Goal: Task Accomplishment & Management: Manage account settings

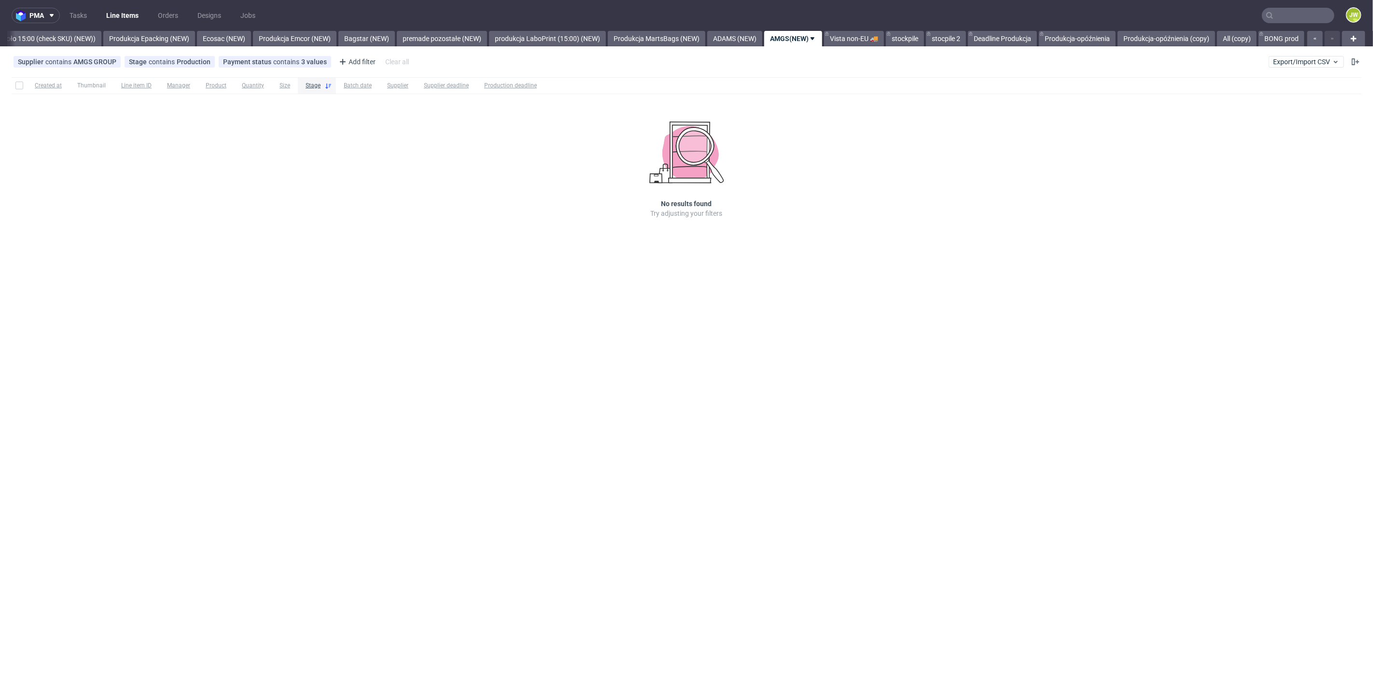
scroll to position [0, 1877]
click at [824, 68] on div "Supplier contains AMGS GROUP Stage contains Production Payment status contains …" at bounding box center [686, 61] width 1373 height 23
click at [824, 63] on span "Export/Import CSV" at bounding box center [1306, 62] width 67 height 8
click at [824, 100] on link "Import shipments CSV" at bounding box center [1284, 100] width 113 height 15
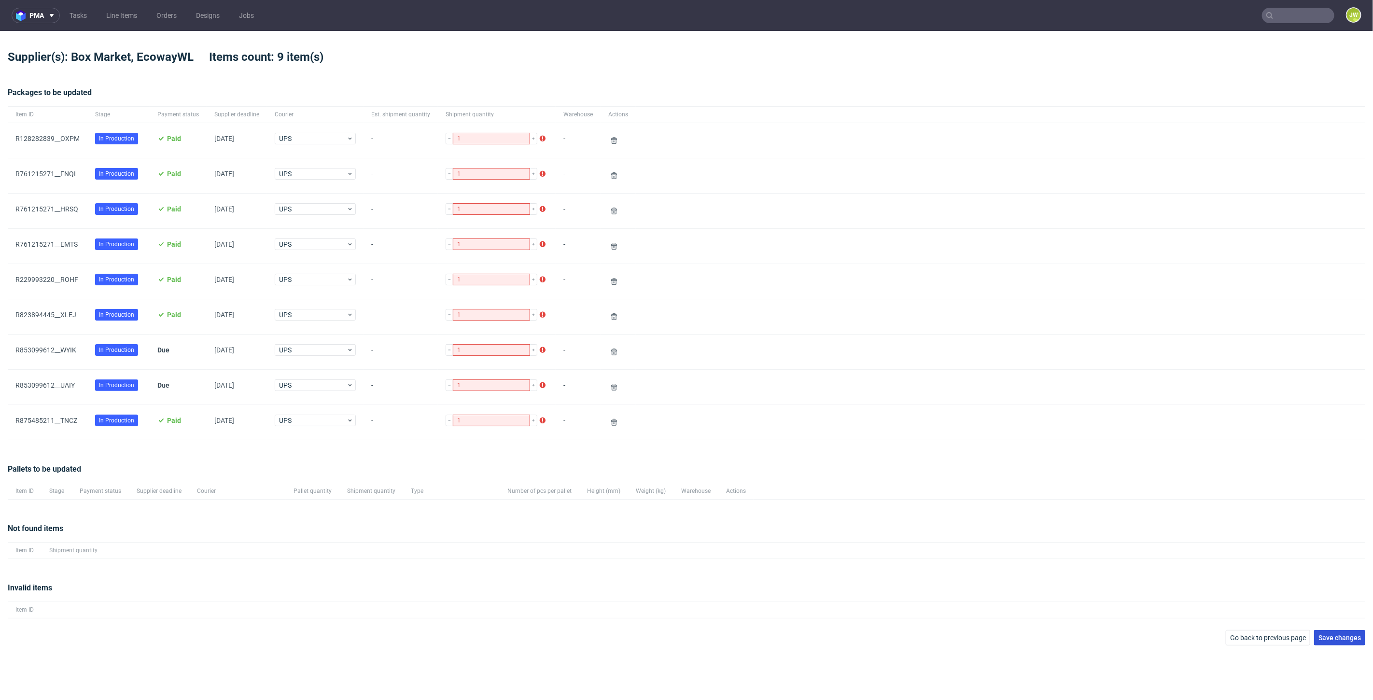
click at [824, 391] on button "Save changes" at bounding box center [1339, 637] width 51 height 15
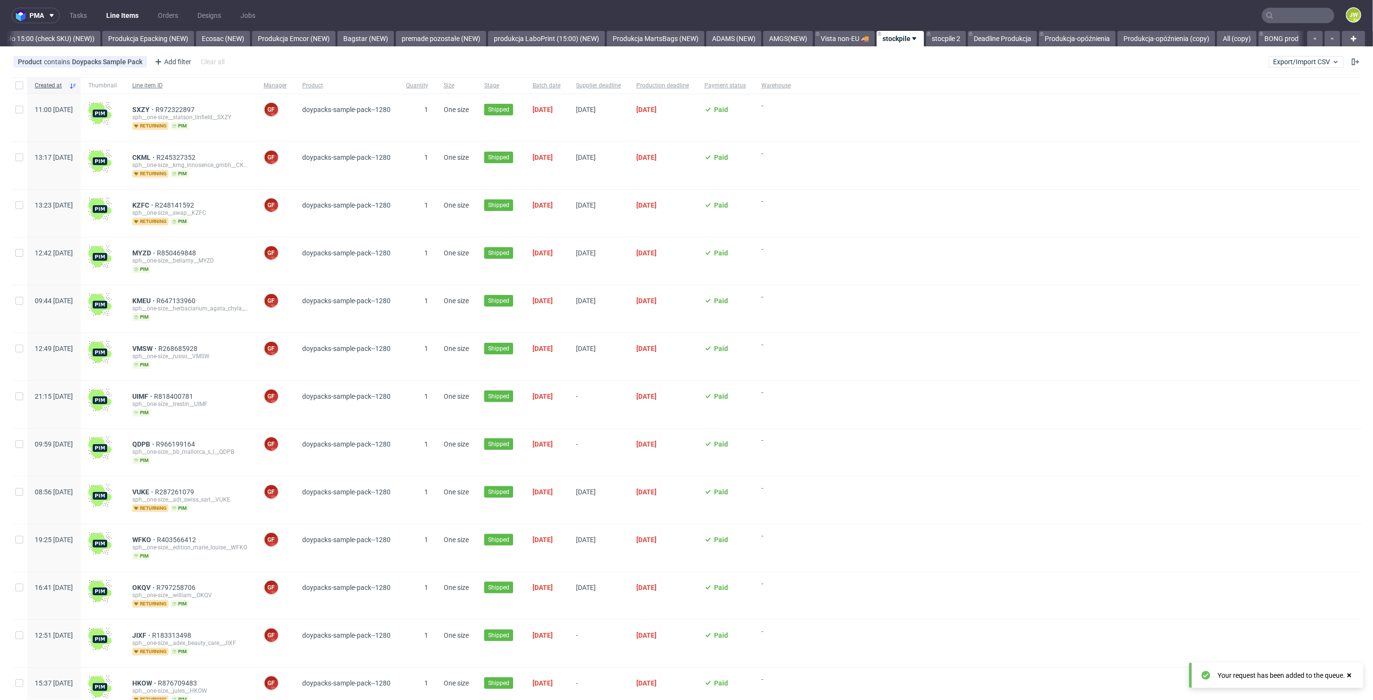
scroll to position [0, 1885]
click at [824, 391] on div at bounding box center [1080, 595] width 563 height 47
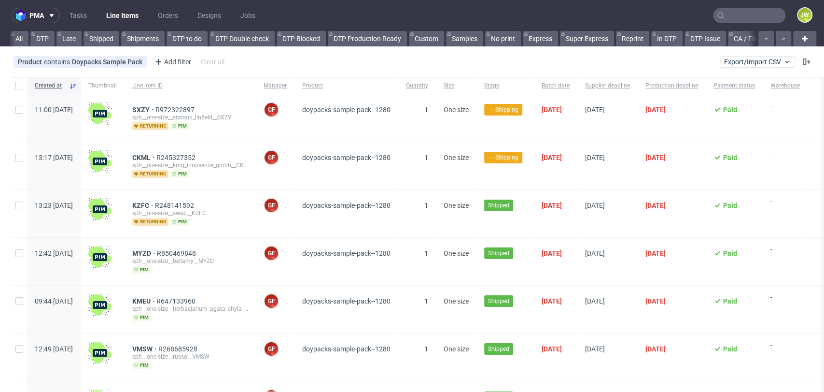
scroll to position [0, 2402]
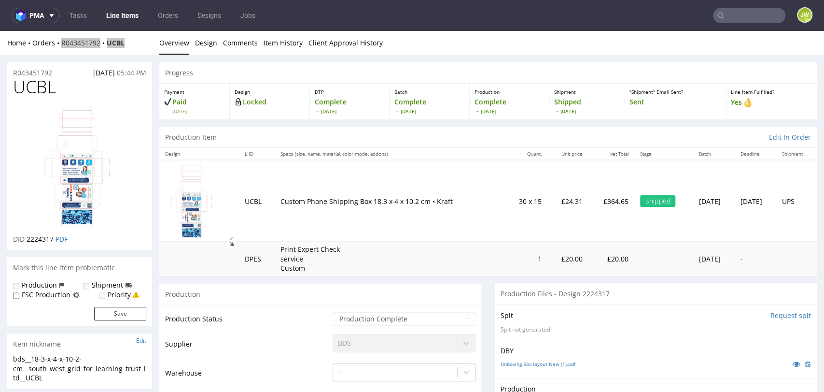
click at [729, 12] on input "text" at bounding box center [749, 15] width 72 height 15
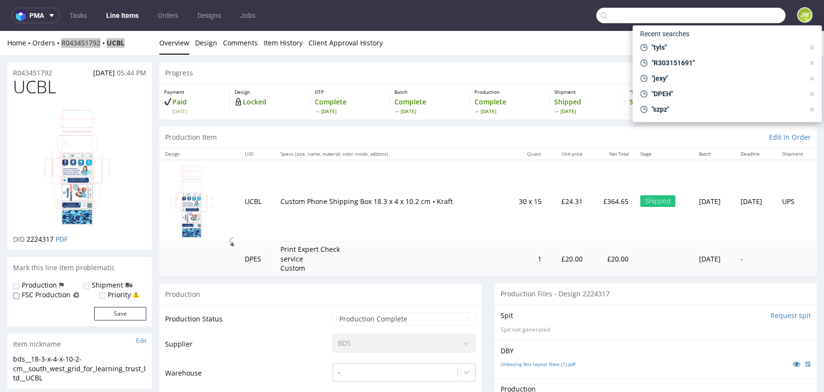
paste input "R303151691"
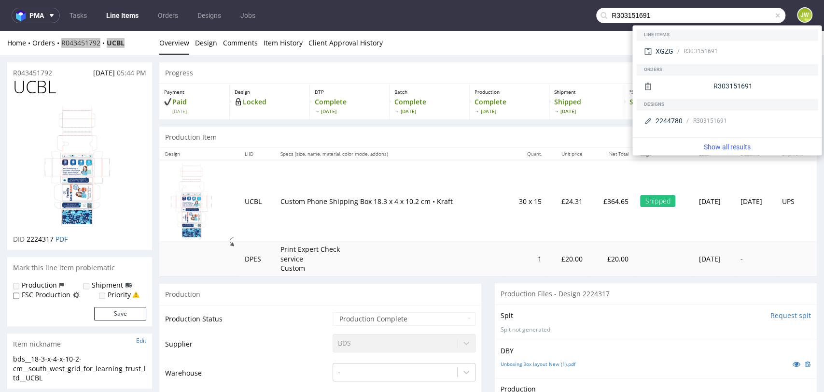
type input "R303151691"
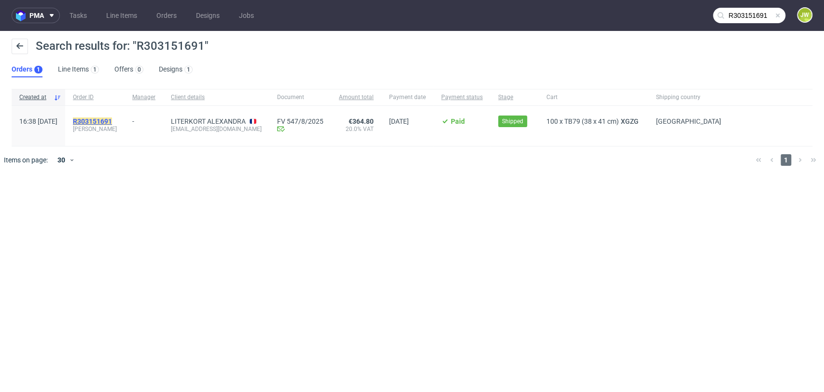
click at [112, 121] on mark "R303151691" at bounding box center [92, 121] width 39 height 8
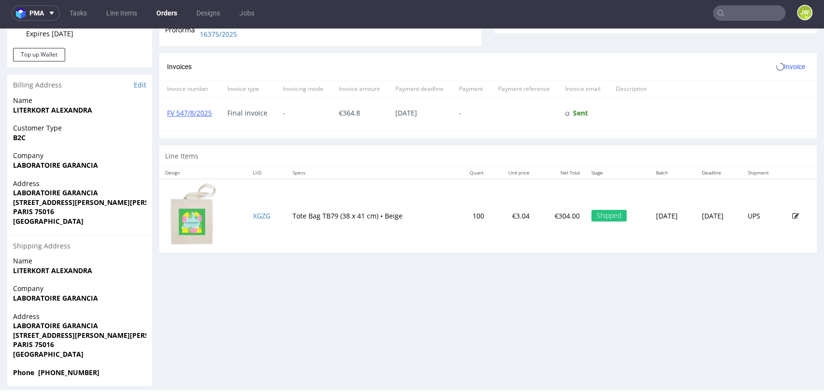
scroll to position [398, 0]
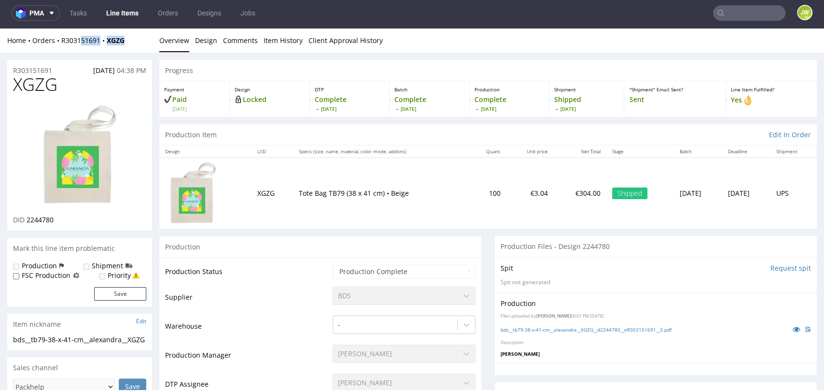
drag, startPoint x: 139, startPoint y: 51, endPoint x: 81, endPoint y: 49, distance: 58.0
click at [81, 49] on div "Home Orders R303151691 XGZG Overview Design Comments Item History Client Approv…" at bounding box center [412, 40] width 824 height 24
click at [136, 45] on div "Home Orders R303151691 XGZG Overview Design Comments Item History Client Approv…" at bounding box center [412, 40] width 824 height 24
click at [136, 44] on div "Home Orders R303151691 XGZG" at bounding box center [79, 41] width 145 height 10
drag, startPoint x: 133, startPoint y: 43, endPoint x: 60, endPoint y: 47, distance: 73.0
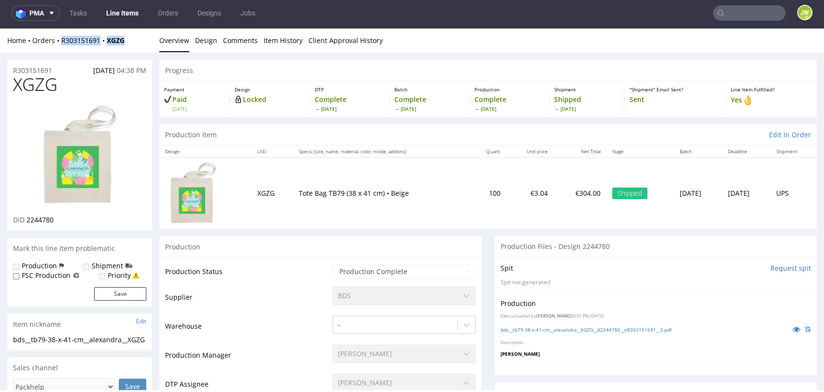
click at [60, 47] on div "Home Orders R303151691 XGZG Overview Design Comments Item History Client Approv…" at bounding box center [412, 40] width 824 height 24
copy div "R303151691 XGZG"
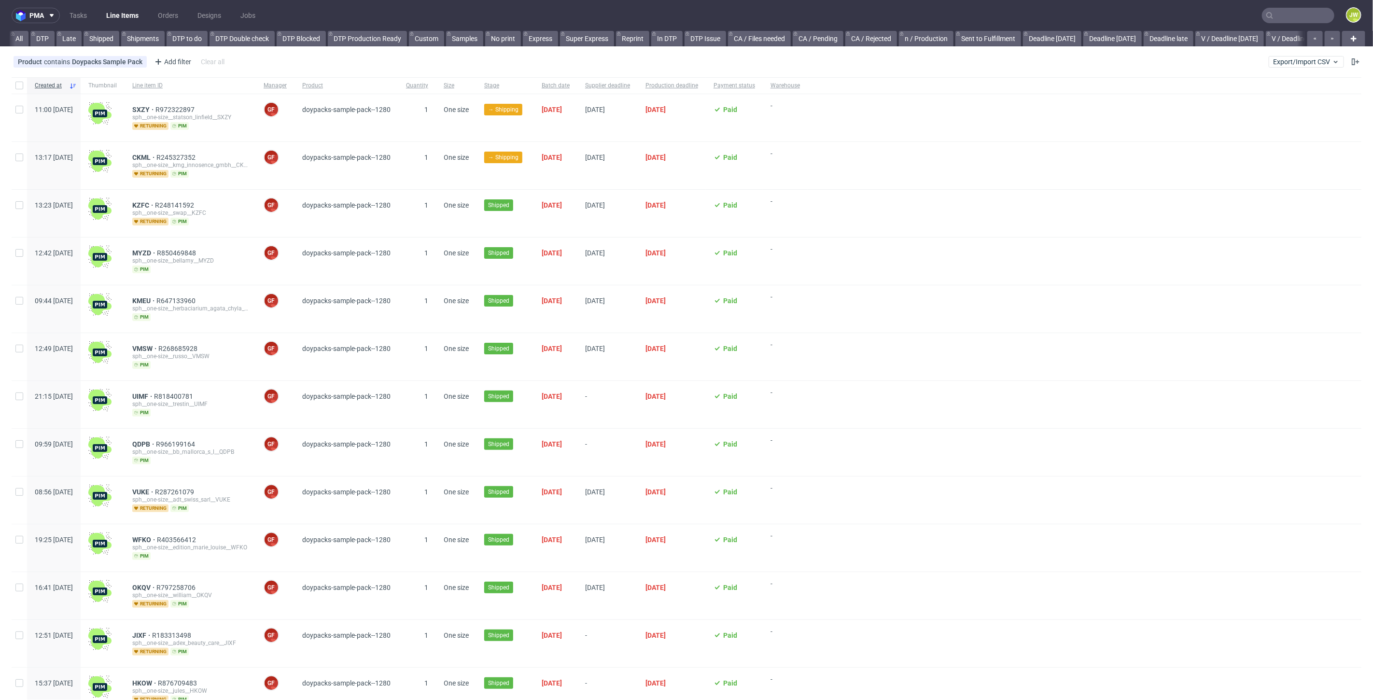
scroll to position [0, 1885]
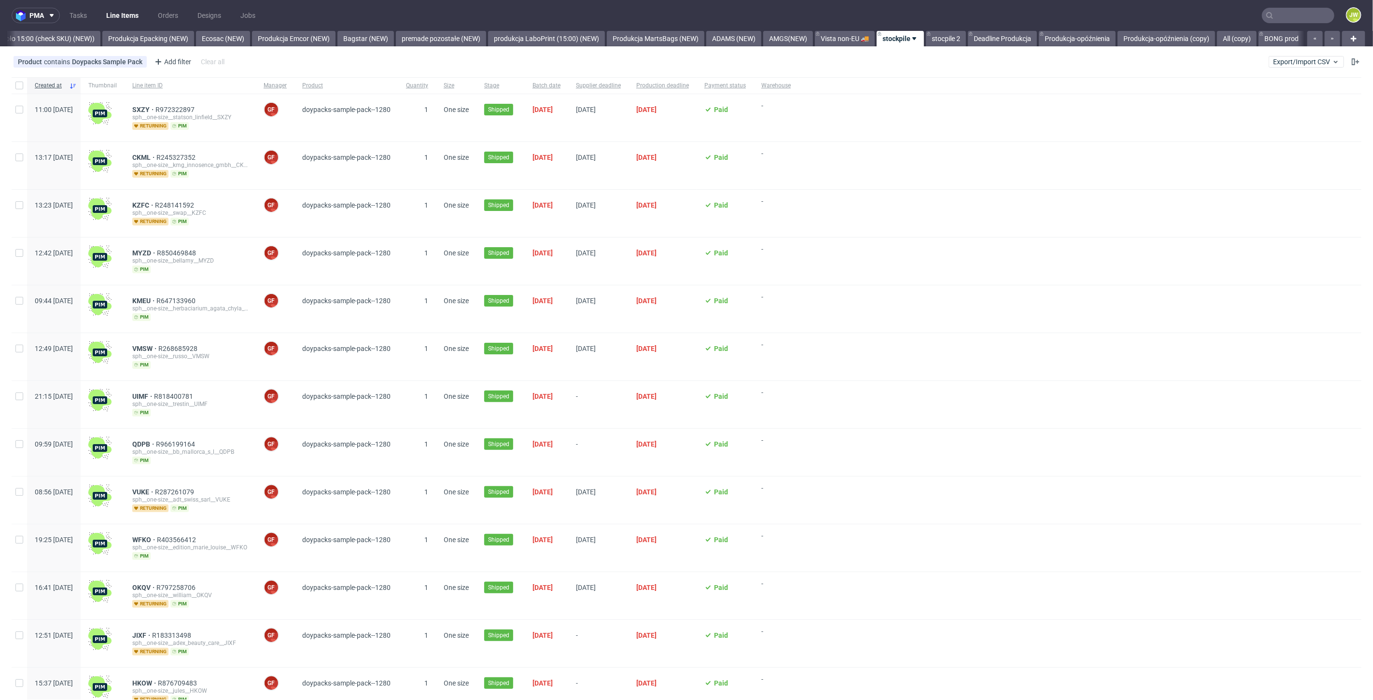
drag, startPoint x: 1291, startPoint y: 49, endPoint x: 1289, endPoint y: 58, distance: 9.6
click at [1292, 49] on div "pma Tasks Line Items Orders Designs Jobs JW All DTP Late Shipped Shipments DTP …" at bounding box center [686, 350] width 1373 height 700
click at [1289, 58] on span "Export/Import CSV" at bounding box center [1306, 62] width 67 height 8
click at [1248, 100] on link "Import shipments CSV" at bounding box center [1276, 100] width 113 height 15
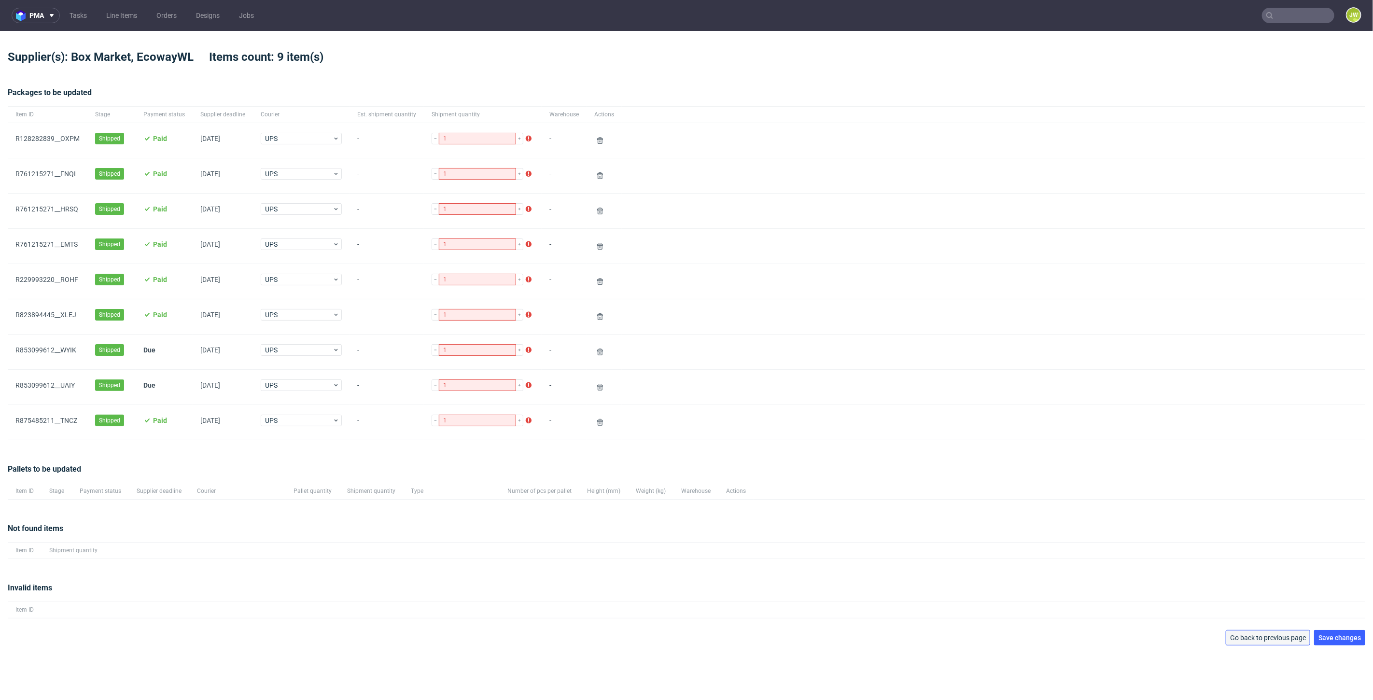
click at [1241, 637] on span "Go back to previous page" at bounding box center [1268, 637] width 76 height 7
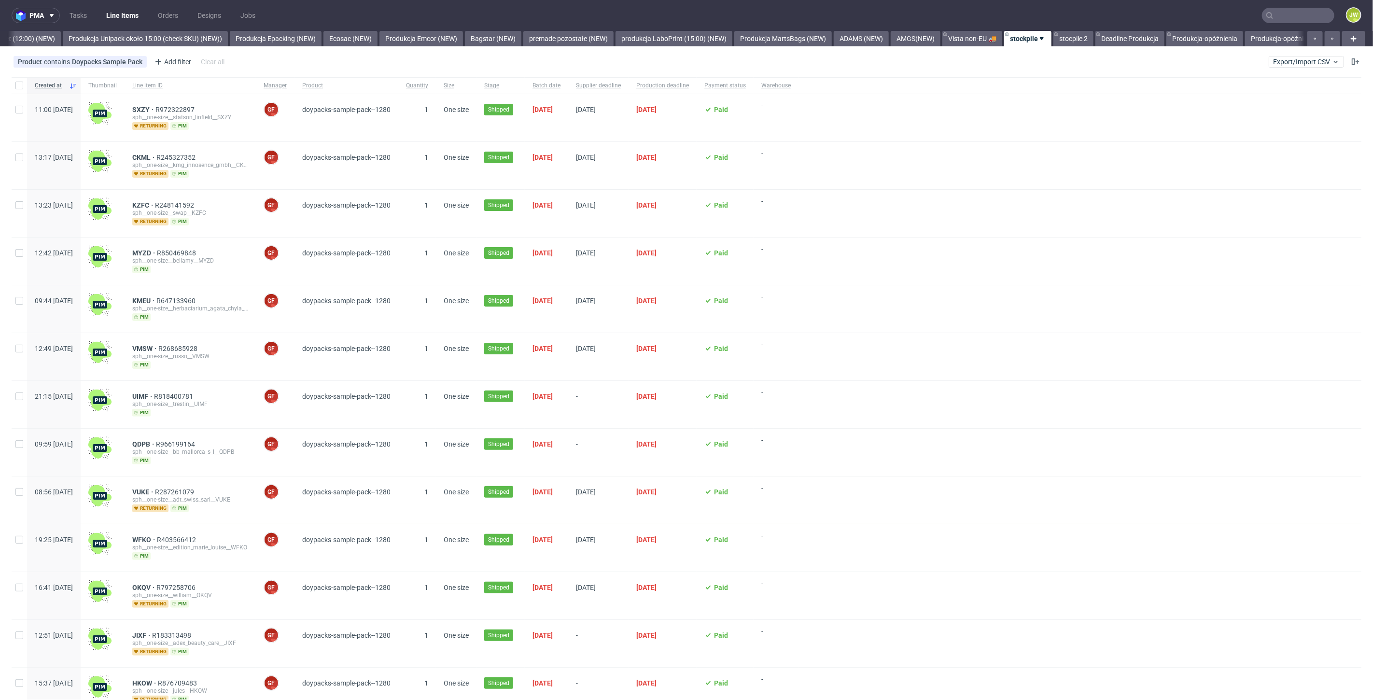
scroll to position [0, 1885]
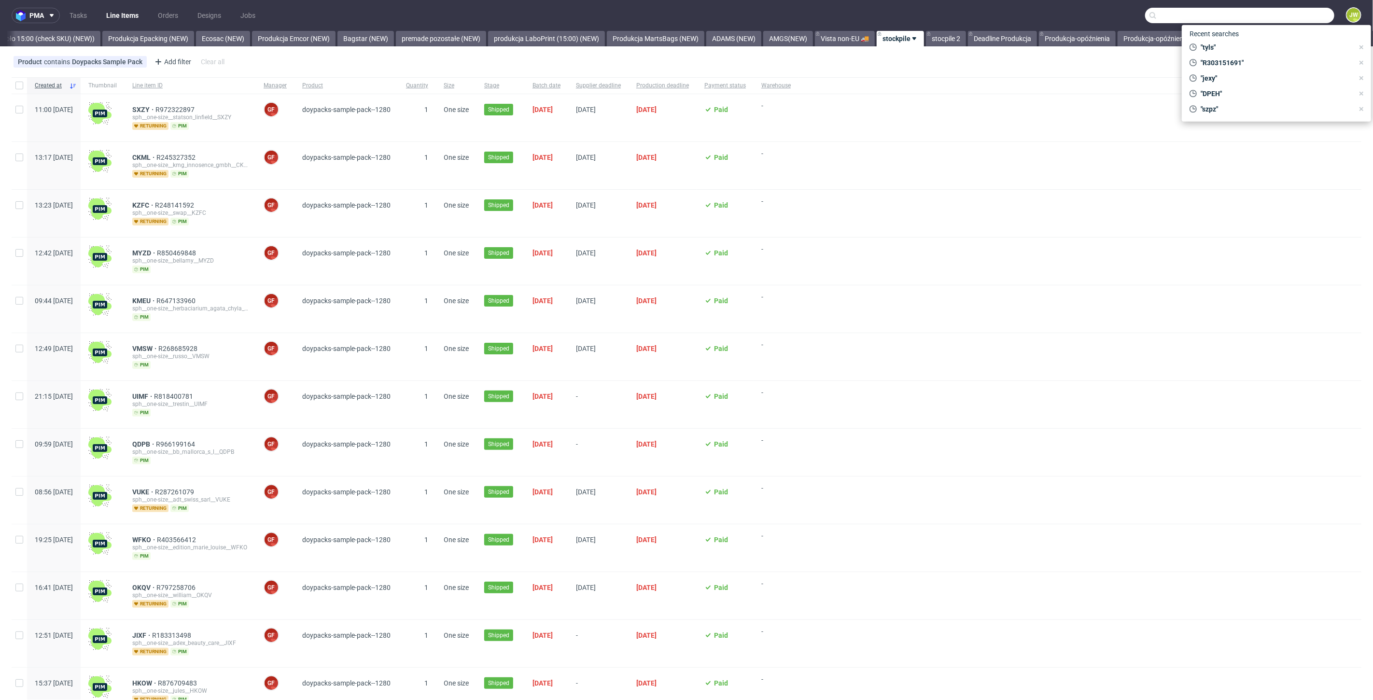
click at [1284, 12] on input "text" at bounding box center [1239, 15] width 189 height 15
paste input "R303151691 -Ticket #195169383618 Tickets Actions R303151691"
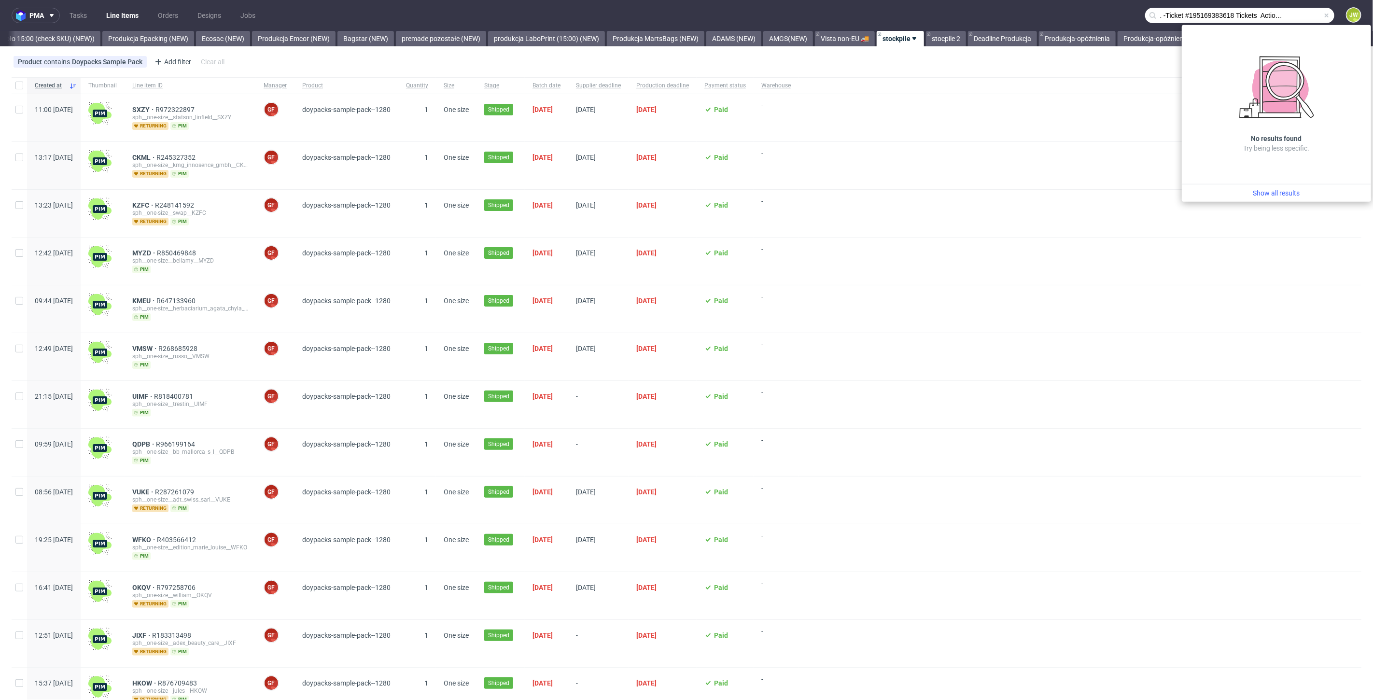
scroll to position [0, 0]
drag, startPoint x: 1274, startPoint y: 15, endPoint x: 1050, endPoint y: 12, distance: 224.5
click at [1051, 12] on nav "pma Tasks Line Items Orders Designs Jobs R303151691 -Ticket #195169383618 Ticke…" at bounding box center [686, 15] width 1373 height 31
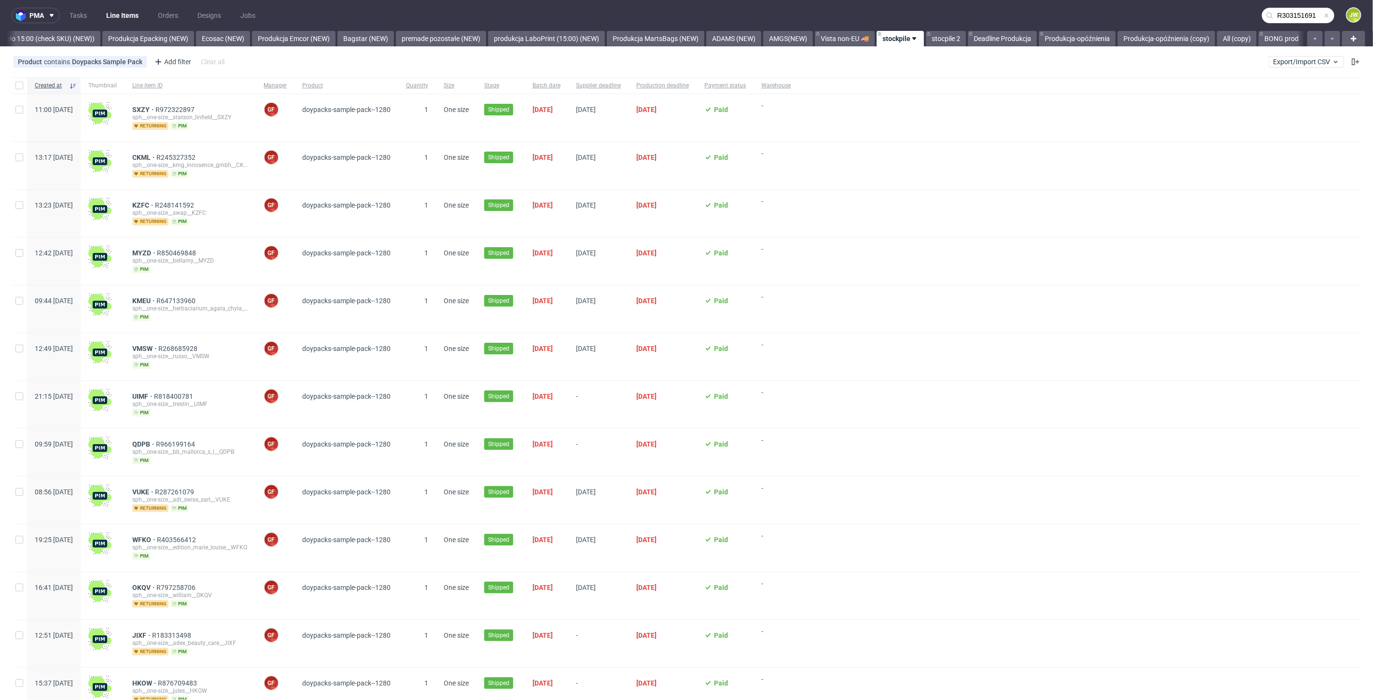
type input "R303151691"
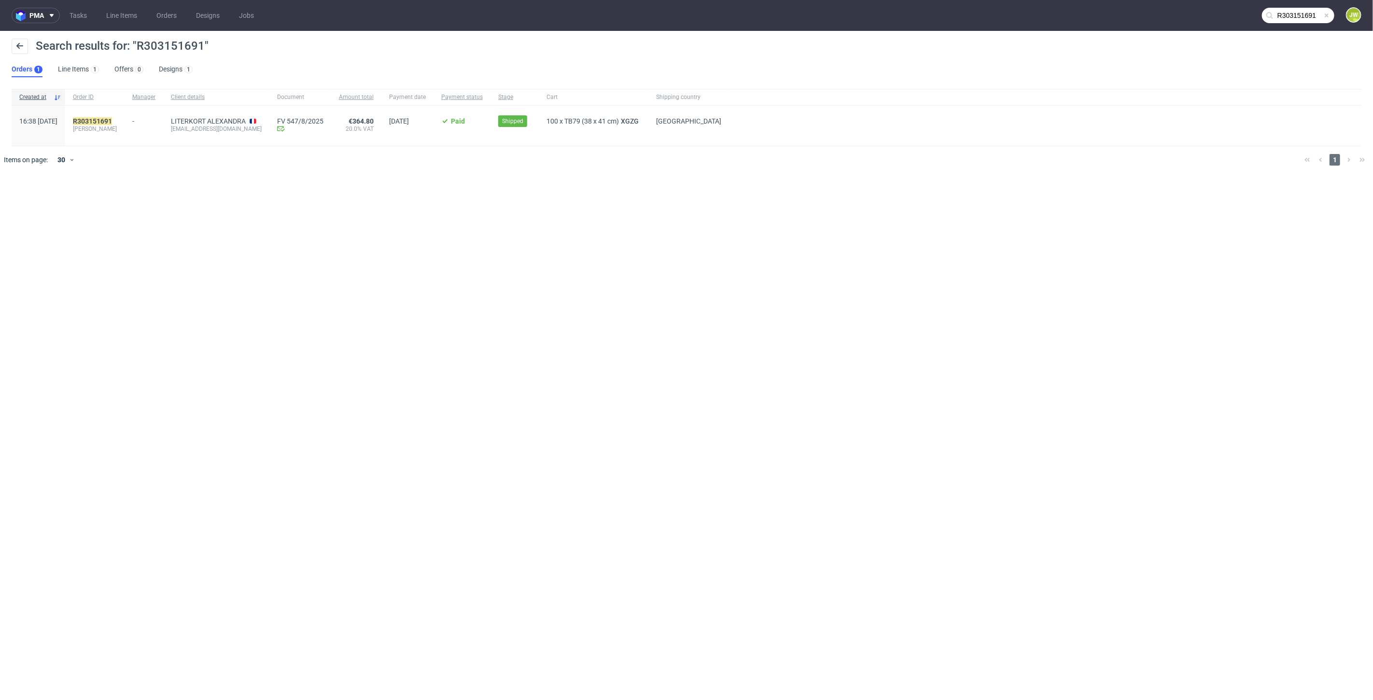
click at [112, 116] on div "R303151691 alexandra" at bounding box center [94, 126] width 59 height 40
click at [111, 118] on mark "R303151691" at bounding box center [92, 121] width 39 height 8
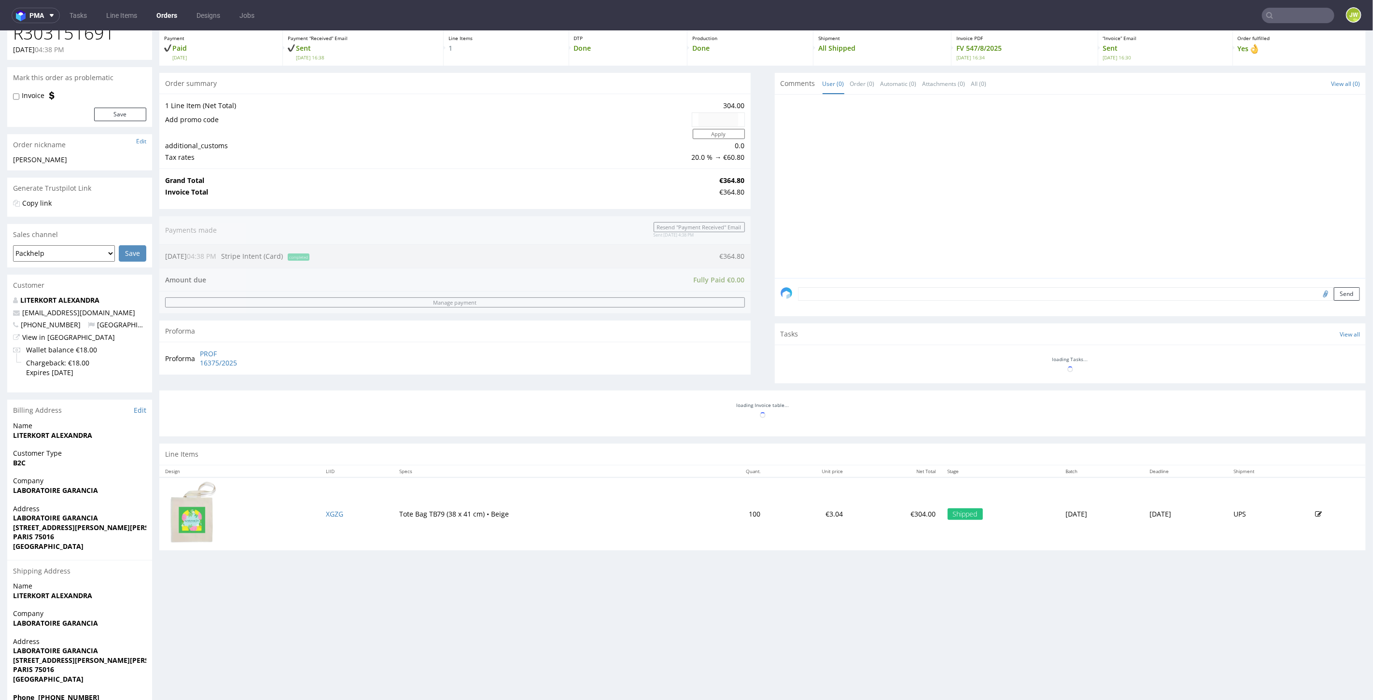
scroll to position [76, 0]
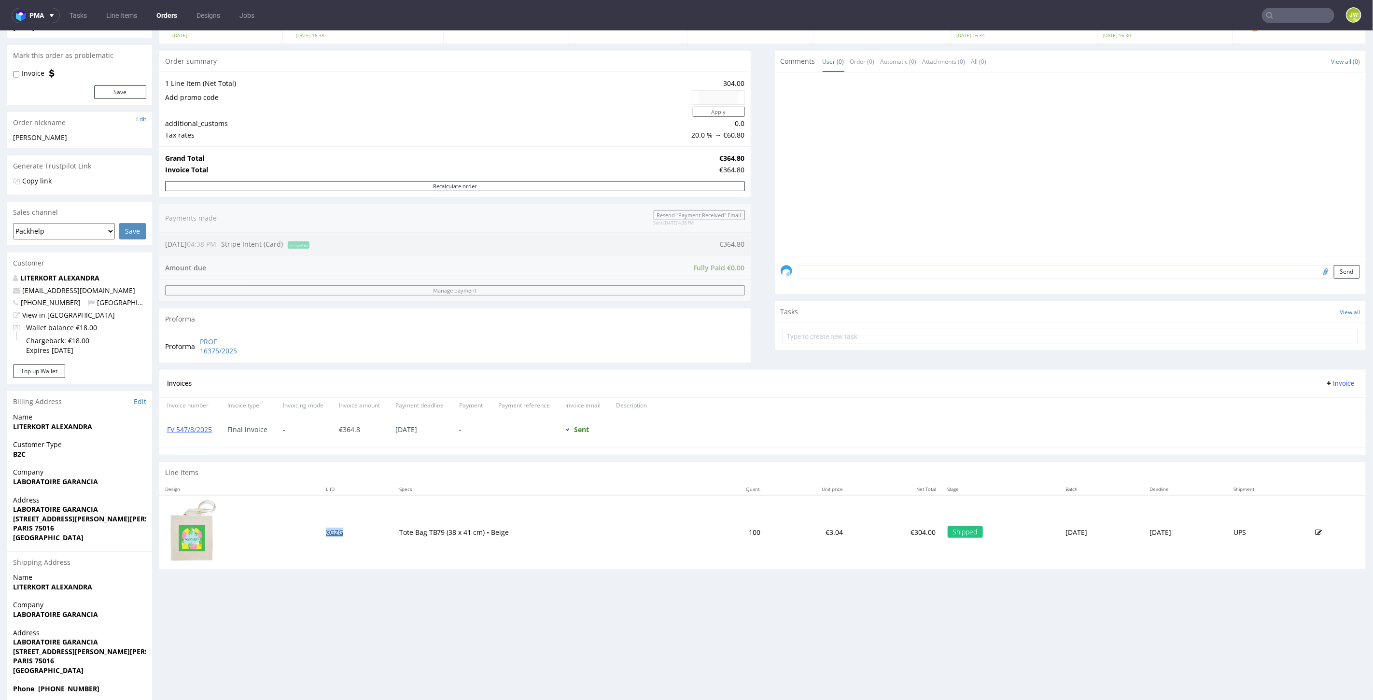
click at [323, 525] on td "XGZG" at bounding box center [356, 531] width 73 height 73
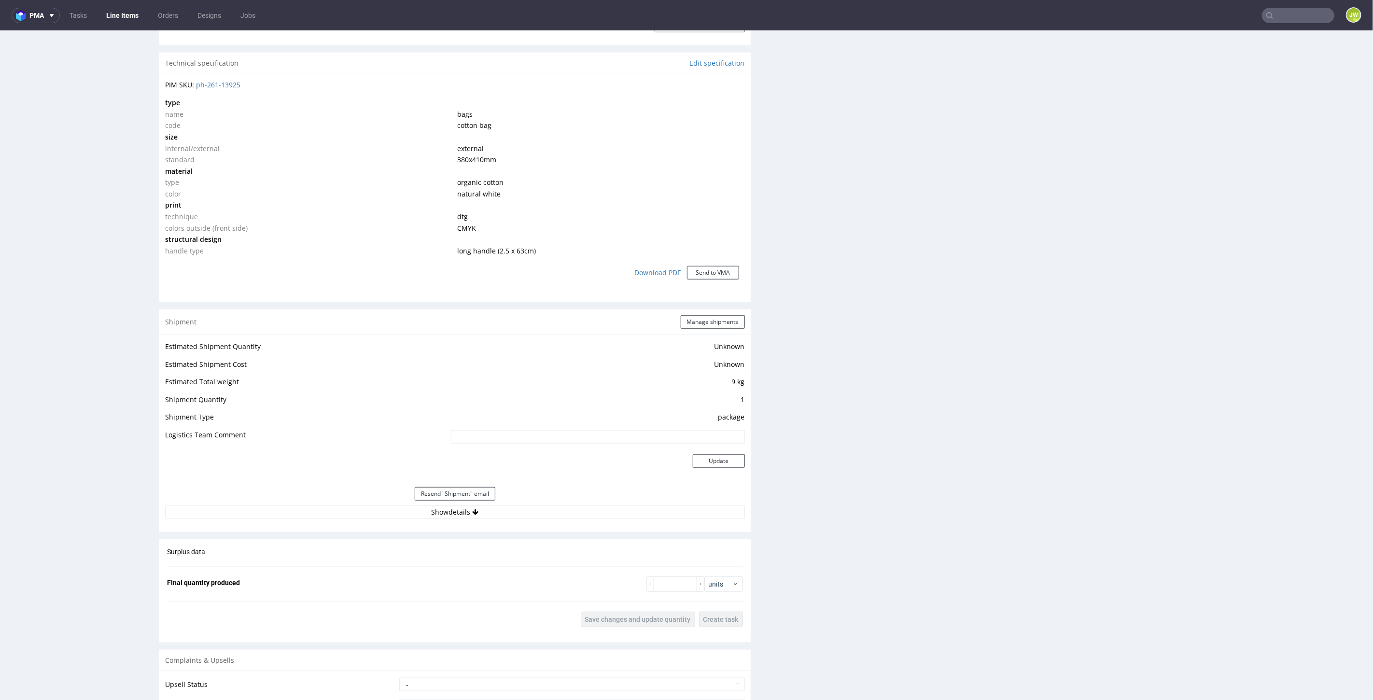
scroll to position [697, 0]
click at [441, 502] on button "Show details" at bounding box center [455, 509] width 580 height 14
click at [441, 502] on button "Hide details" at bounding box center [455, 509] width 580 height 14
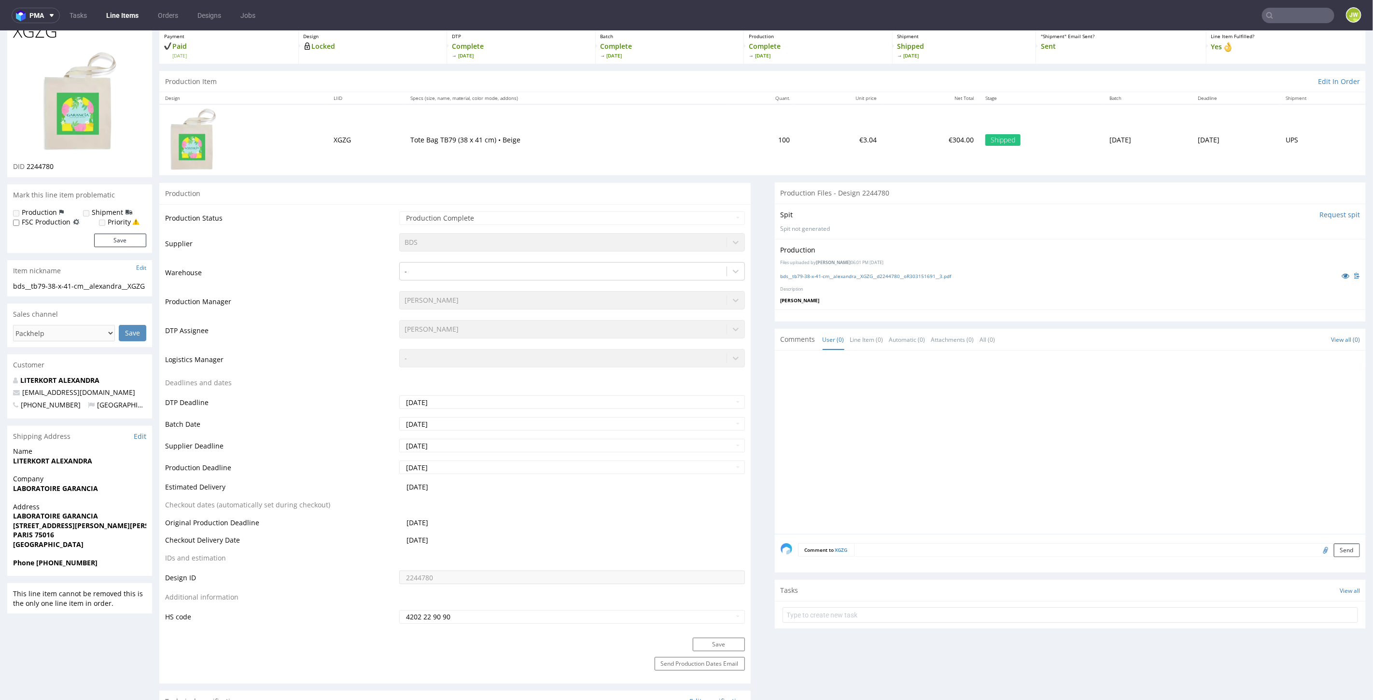
scroll to position [0, 0]
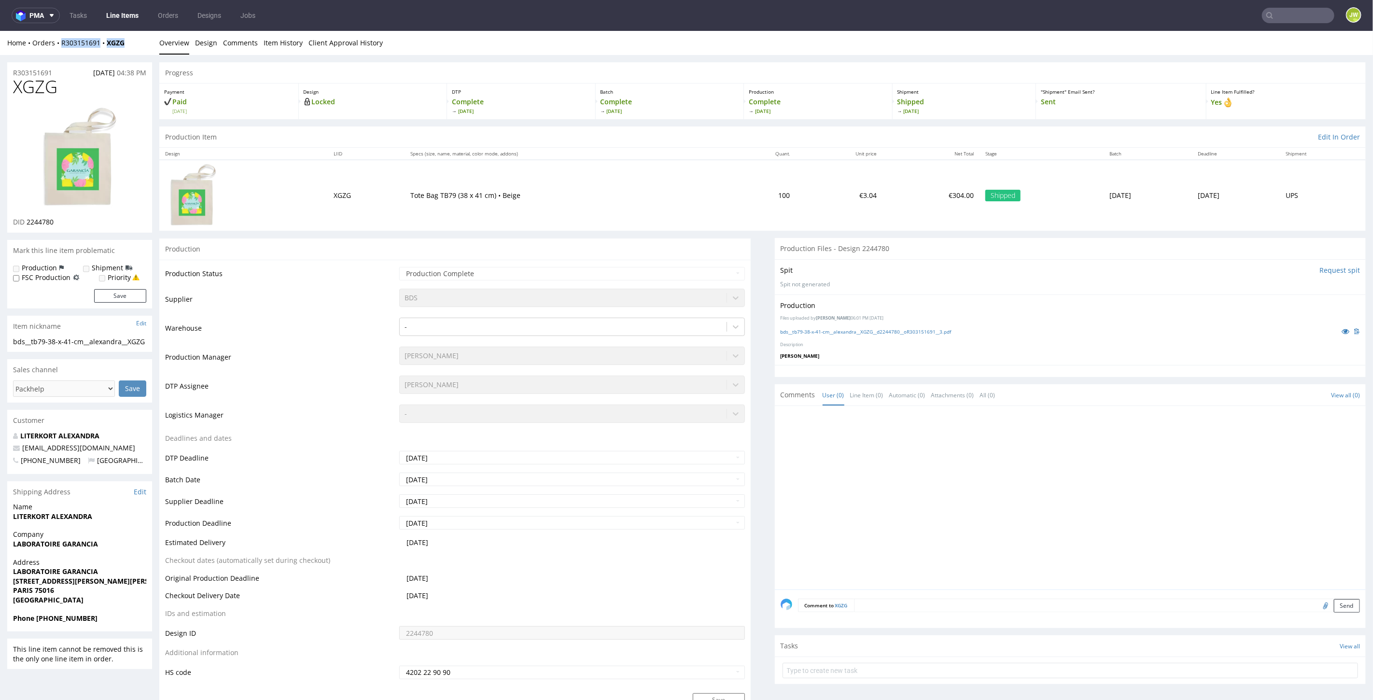
drag, startPoint x: 139, startPoint y: 42, endPoint x: 61, endPoint y: 50, distance: 78.6
click at [61, 50] on div "Home Orders R303151691 XGZG Overview Design Comments Item History Client Approv…" at bounding box center [686, 42] width 1373 height 24
copy div "R303151691 XGZG"
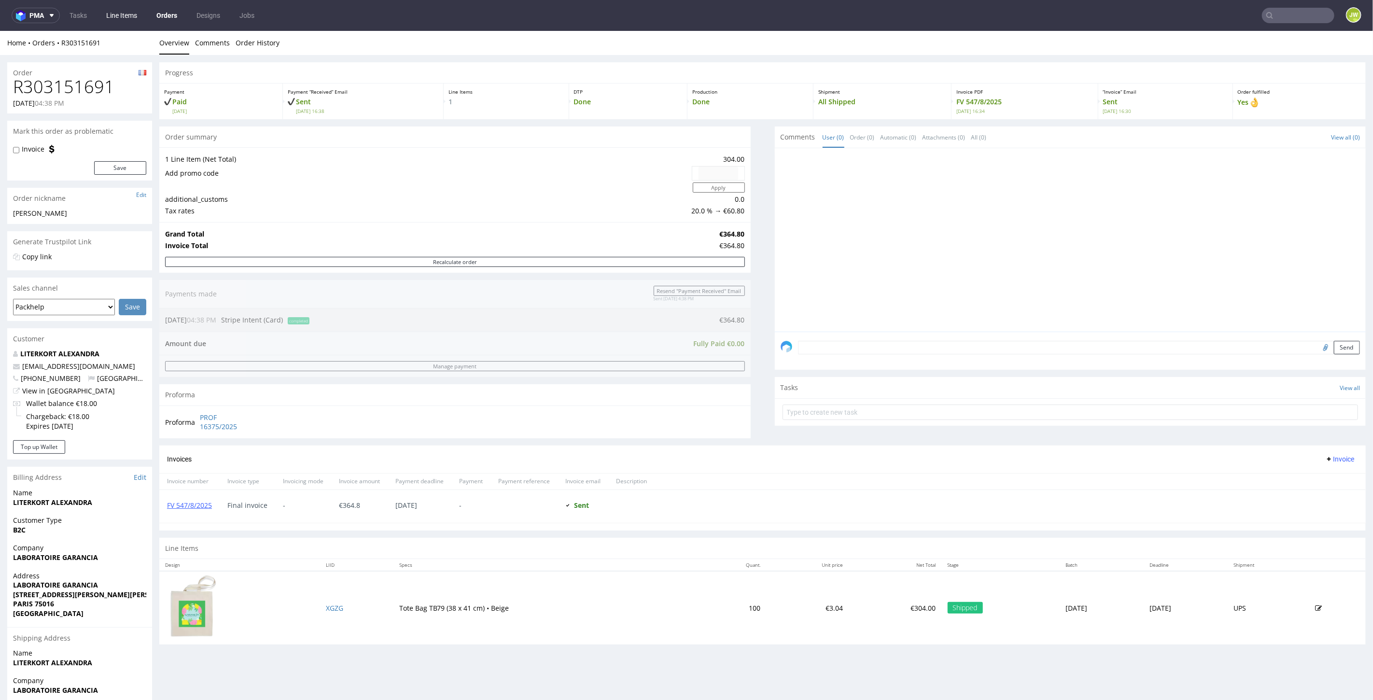
click at [114, 16] on link "Line Items" at bounding box center [121, 15] width 42 height 15
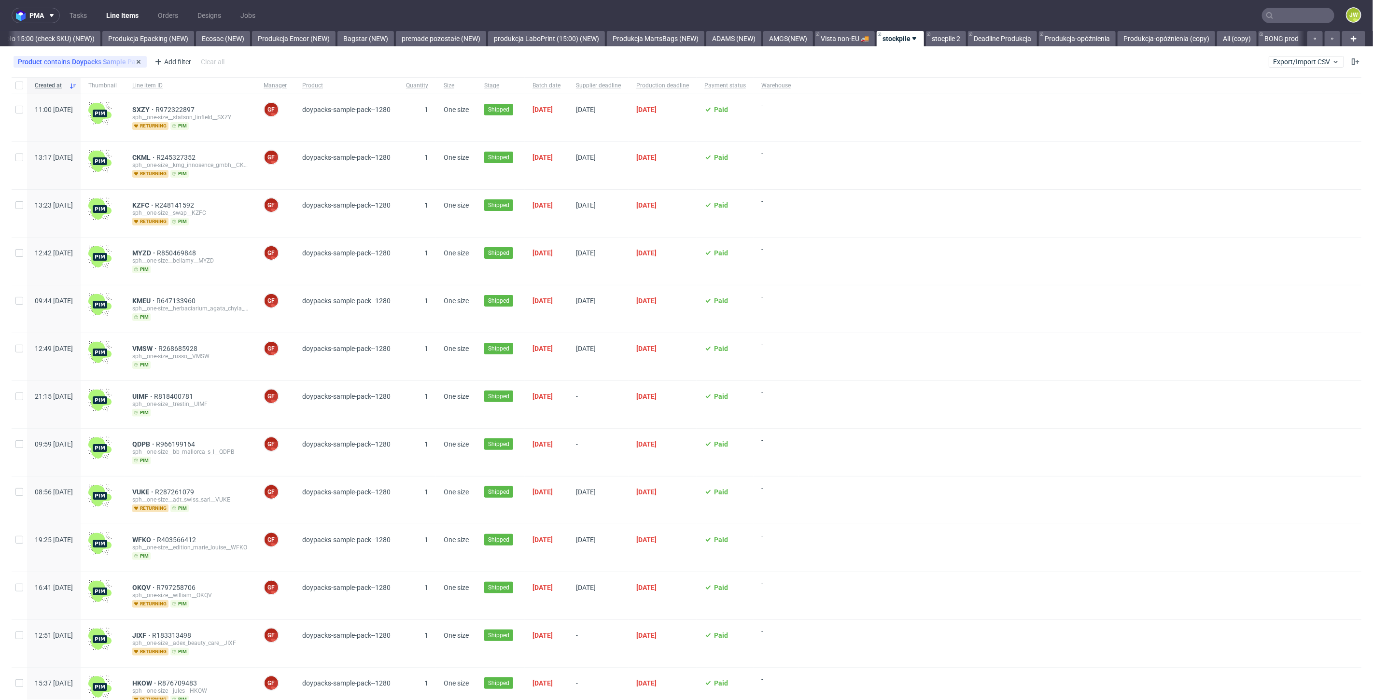
scroll to position [0, 1885]
click at [29, 31] on link "Produkcja Unipack około 15:00 (check SKU) (NEW))" at bounding box center [17, 38] width 165 height 15
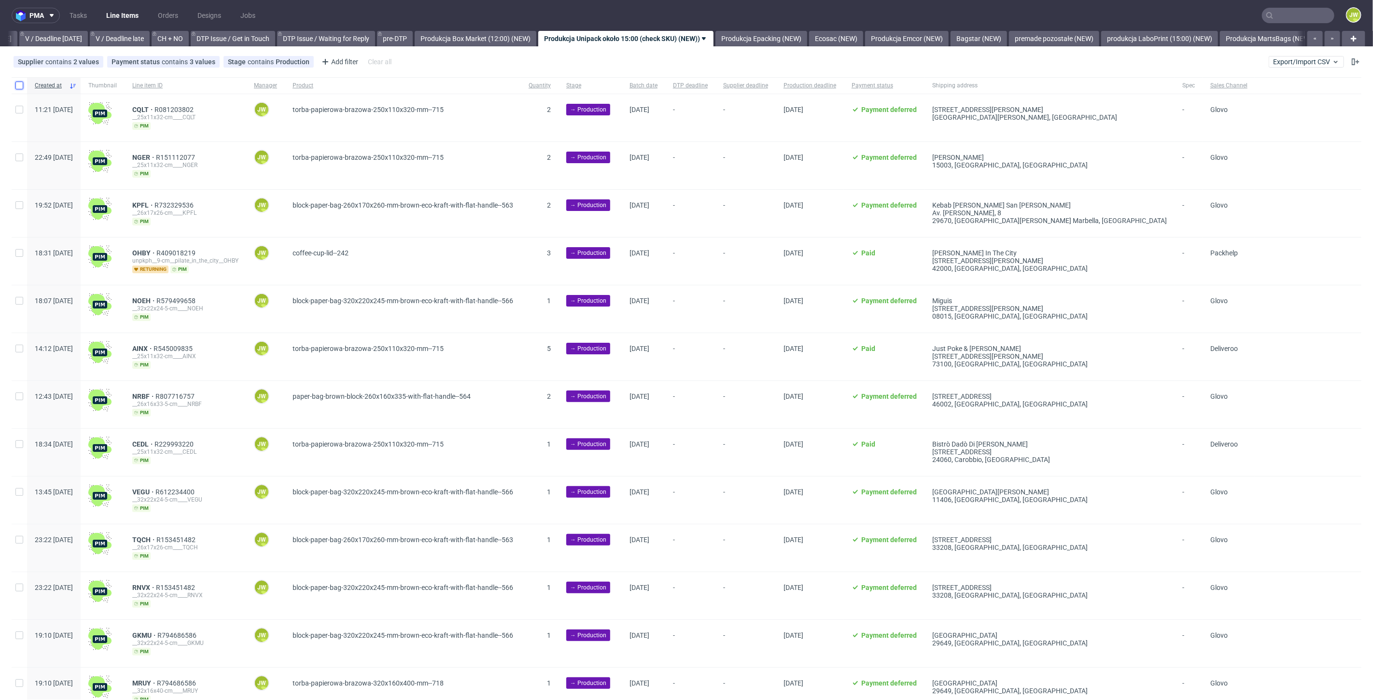
click at [19, 85] on input "checkbox" at bounding box center [19, 86] width 8 height 8
checkbox input "true"
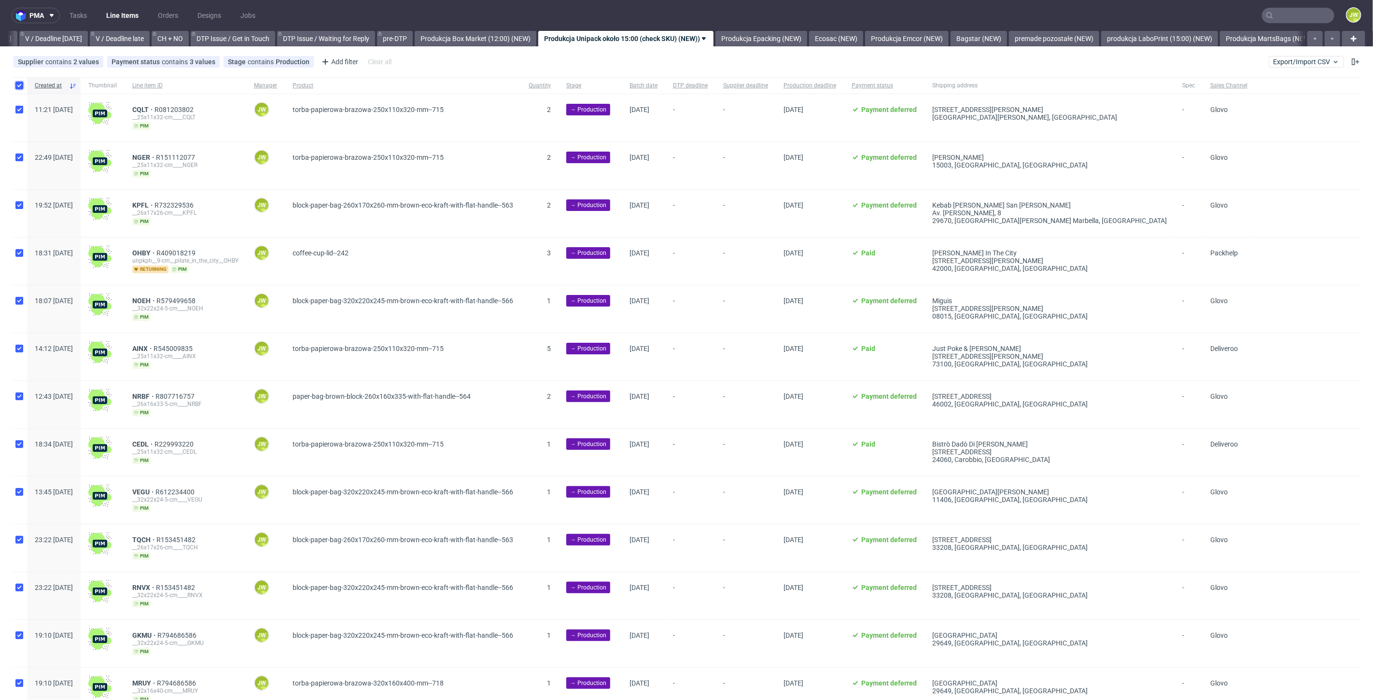
checkbox input "true"
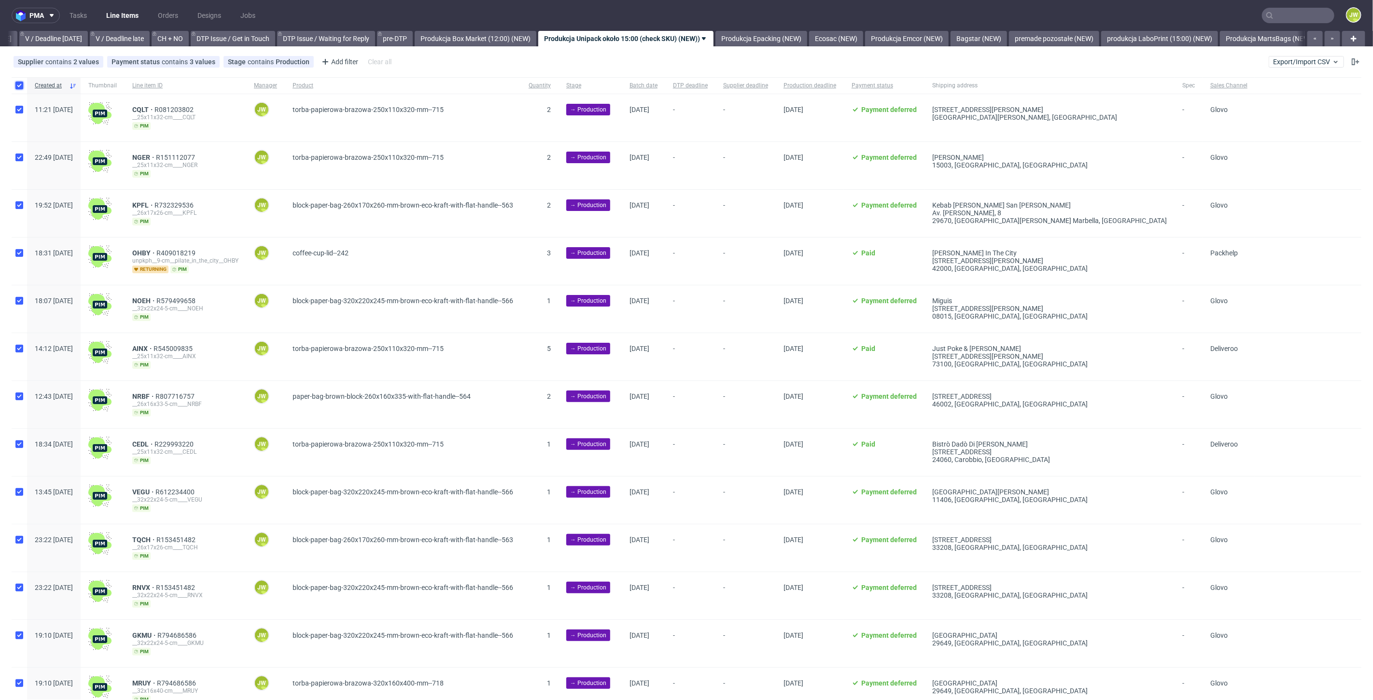
checkbox input "true"
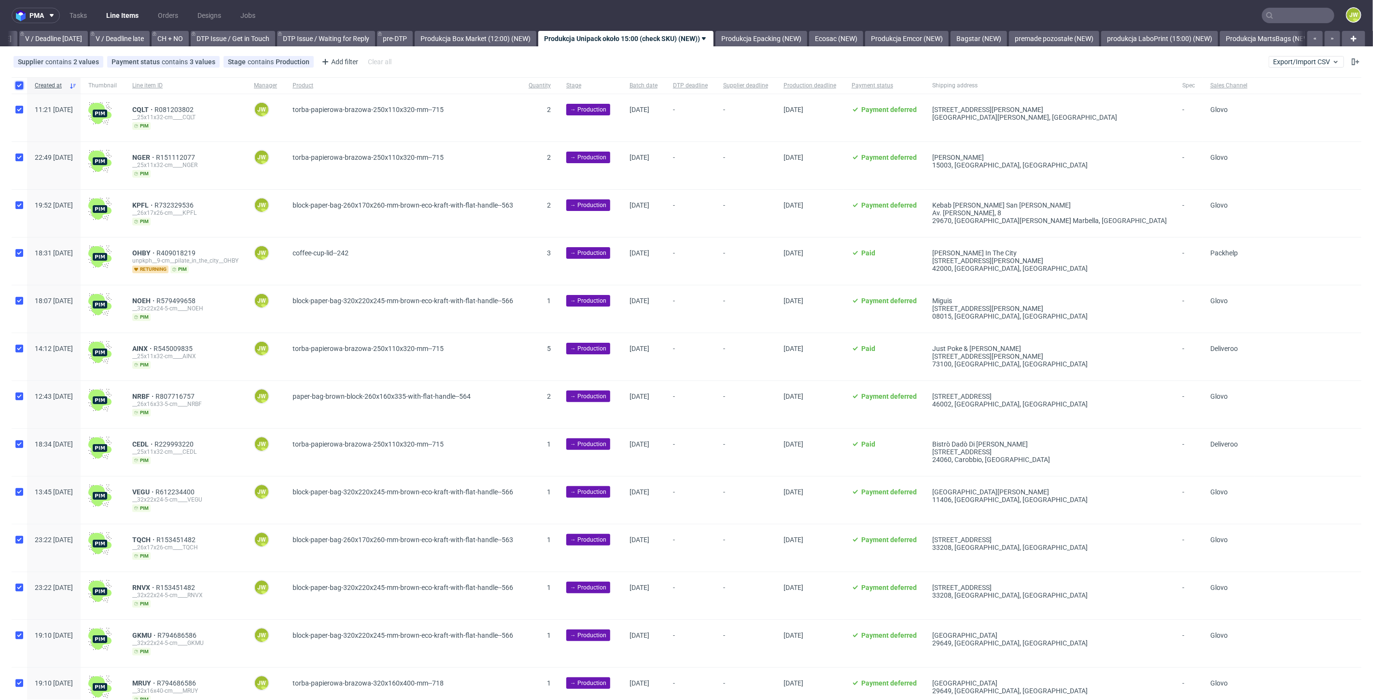
checkbox input "true"
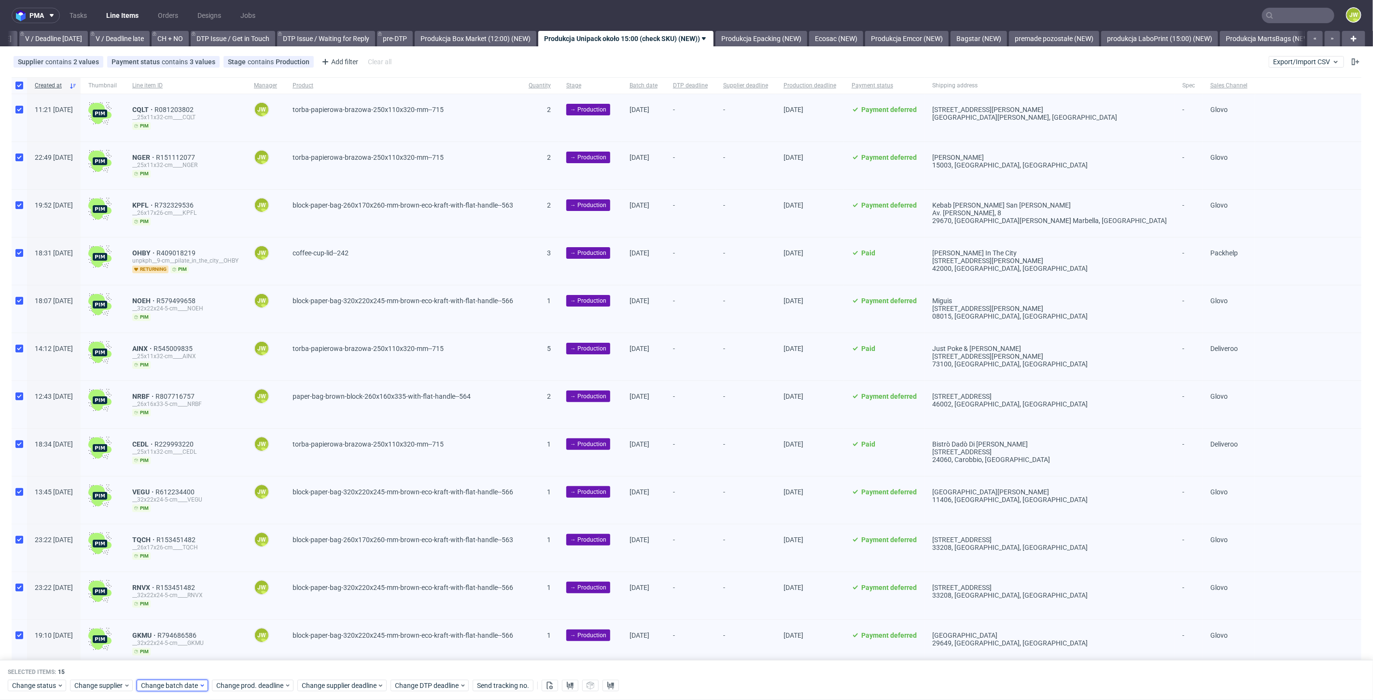
click at [169, 688] on span "Change batch date" at bounding box center [170, 686] width 58 height 10
click at [174, 614] on button "18" at bounding box center [170, 612] width 15 height 15
click at [248, 664] on span "Save" at bounding box center [251, 667] width 15 height 7
click at [243, 678] on div "Change status Change supplier Change batch date Change prod. deadline Change su…" at bounding box center [682, 685] width 1349 height 14
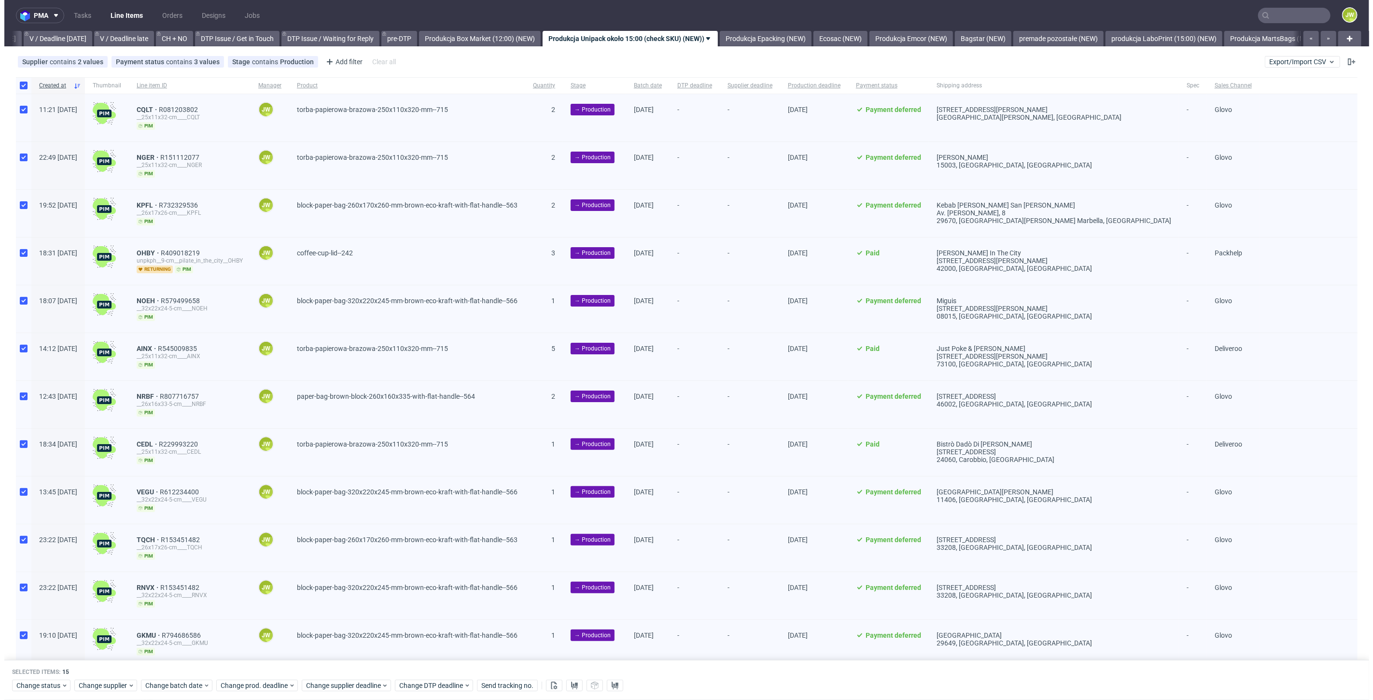
scroll to position [0, 1247]
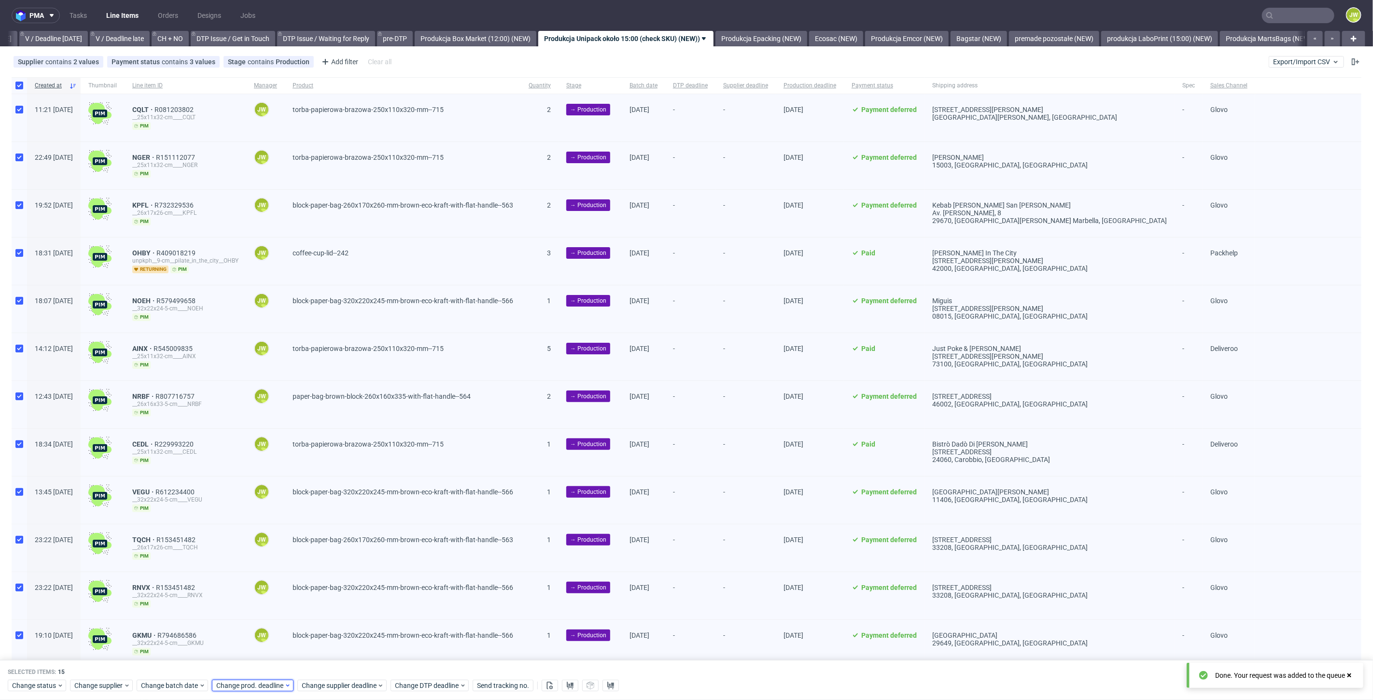
click at [242, 684] on span "Change prod. deadline" at bounding box center [250, 686] width 68 height 10
click at [256, 615] on span "19" at bounding box center [260, 613] width 8 height 10
click at [328, 667] on span "Save" at bounding box center [326, 667] width 15 height 7
click at [323, 682] on span "Change supplier deadline" at bounding box center [339, 686] width 75 height 10
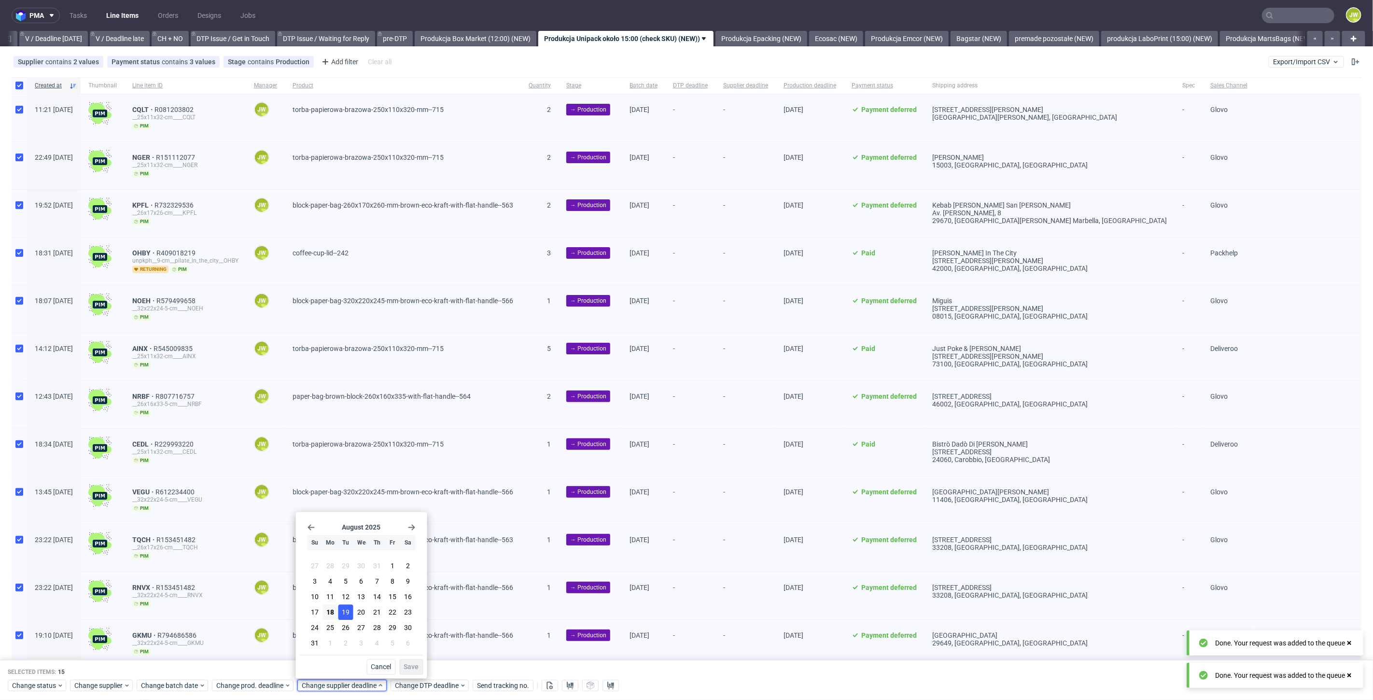
click at [348, 613] on span "19" at bounding box center [346, 613] width 8 height 10
click at [410, 666] on span "Save" at bounding box center [411, 667] width 15 height 7
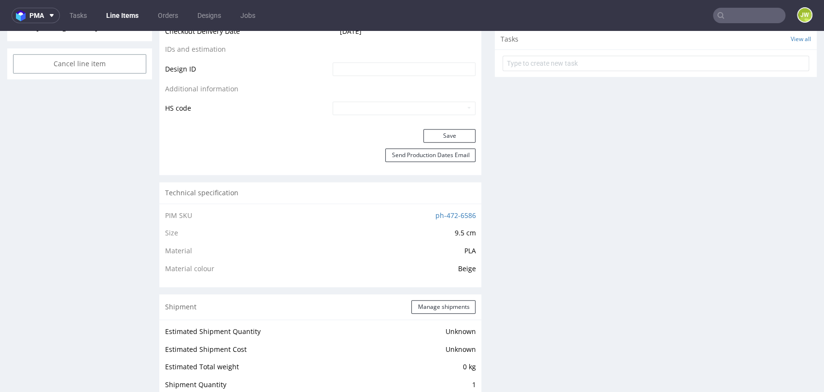
scroll to position [590, 0]
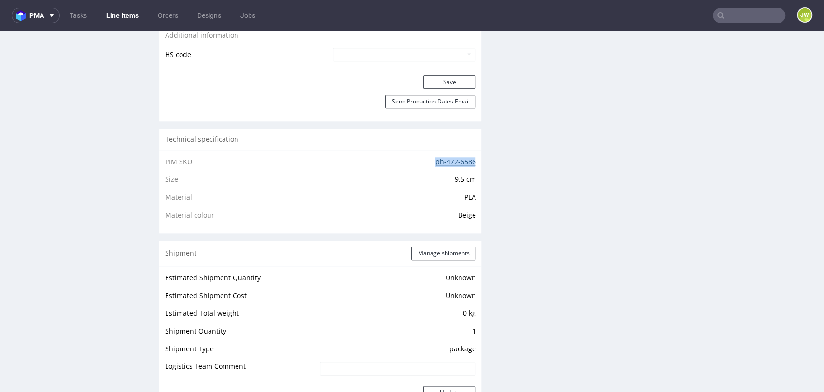
drag, startPoint x: 424, startPoint y: 159, endPoint x: 466, endPoint y: 162, distance: 41.7
click at [466, 162] on td "ph-472-6586" at bounding box center [382, 165] width 186 height 18
copy link "ph-472-6586"
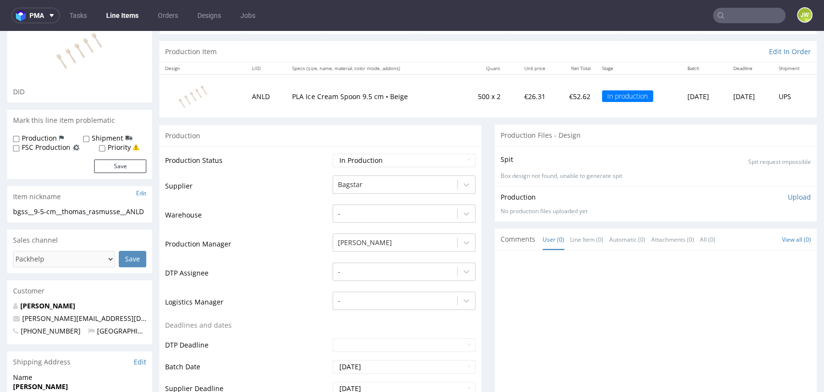
scroll to position [0, 0]
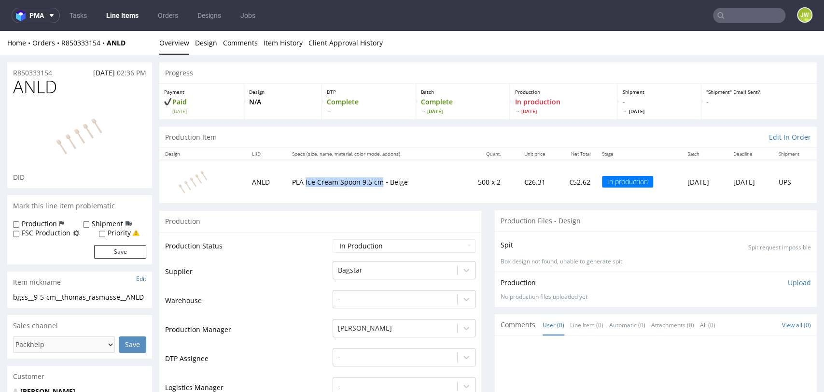
drag, startPoint x: 296, startPoint y: 184, endPoint x: 372, endPoint y: 189, distance: 76.0
click at [372, 189] on td "PLA Ice Cream Spoon 9.5 cm • Beige" at bounding box center [372, 181] width 173 height 43
copy p "Ice Cream Spoon 9.5 cm"
click at [222, 198] on td at bounding box center [202, 181] width 87 height 43
drag, startPoint x: 296, startPoint y: 182, endPoint x: 328, endPoint y: 185, distance: 32.5
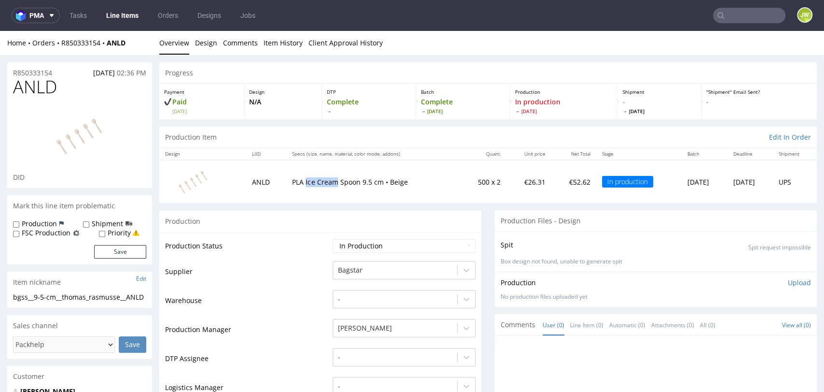
click at [328, 185] on p "PLA Ice Cream Spoon 9.5 cm • Beige" at bounding box center [373, 182] width 162 height 10
click at [731, 14] on input "text" at bounding box center [749, 15] width 72 height 15
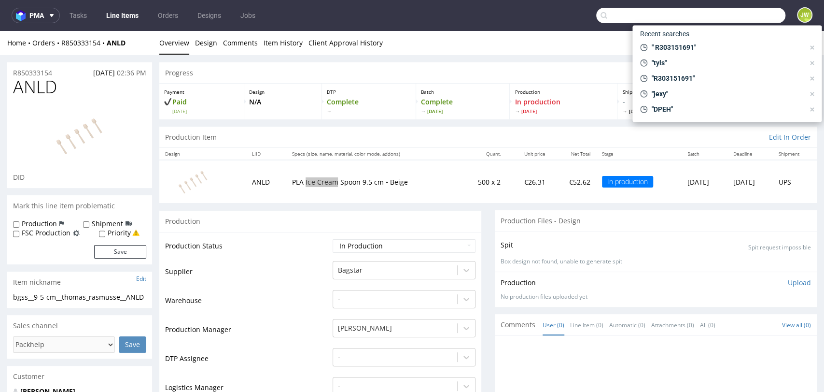
paste input "R303151691"
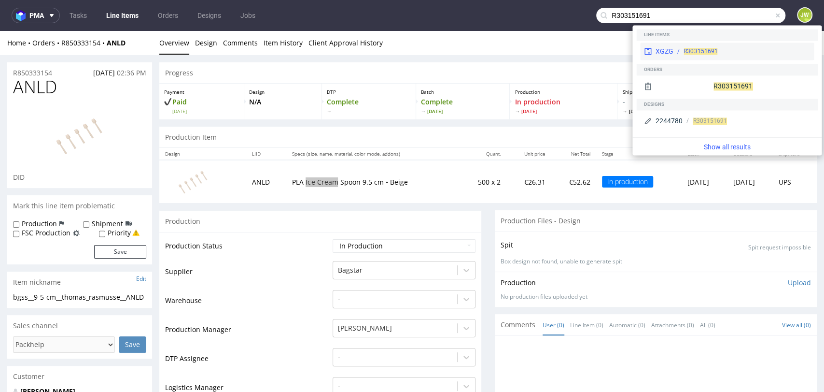
type input "R303151691"
drag, startPoint x: 670, startPoint y: 55, endPoint x: 669, endPoint y: 24, distance: 31.4
click at [669, 55] on div "XGZG" at bounding box center [665, 51] width 18 height 10
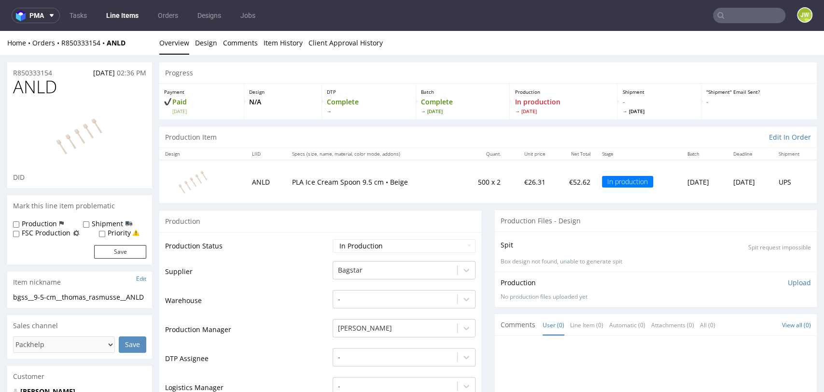
drag, startPoint x: 382, startPoint y: 74, endPoint x: 379, endPoint y: 70, distance: 5.8
click at [382, 73] on div "Progress" at bounding box center [488, 72] width 658 height 21
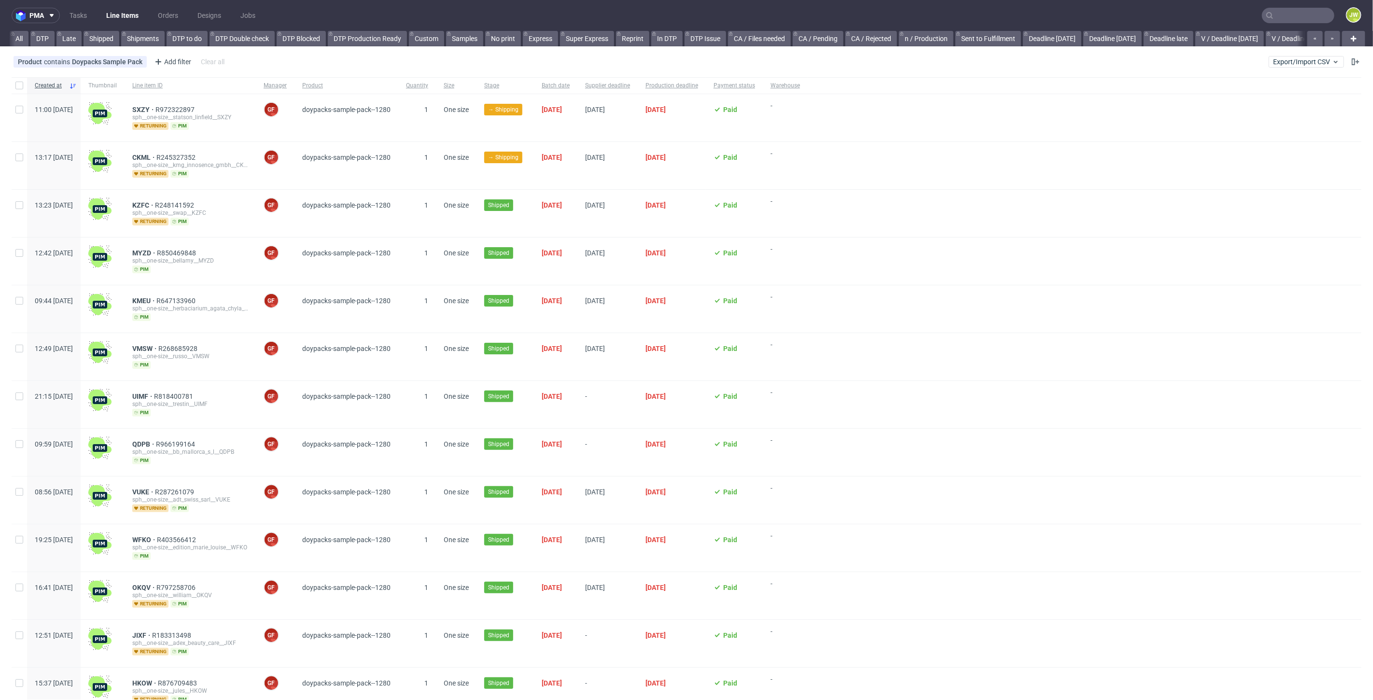
scroll to position [0, 1885]
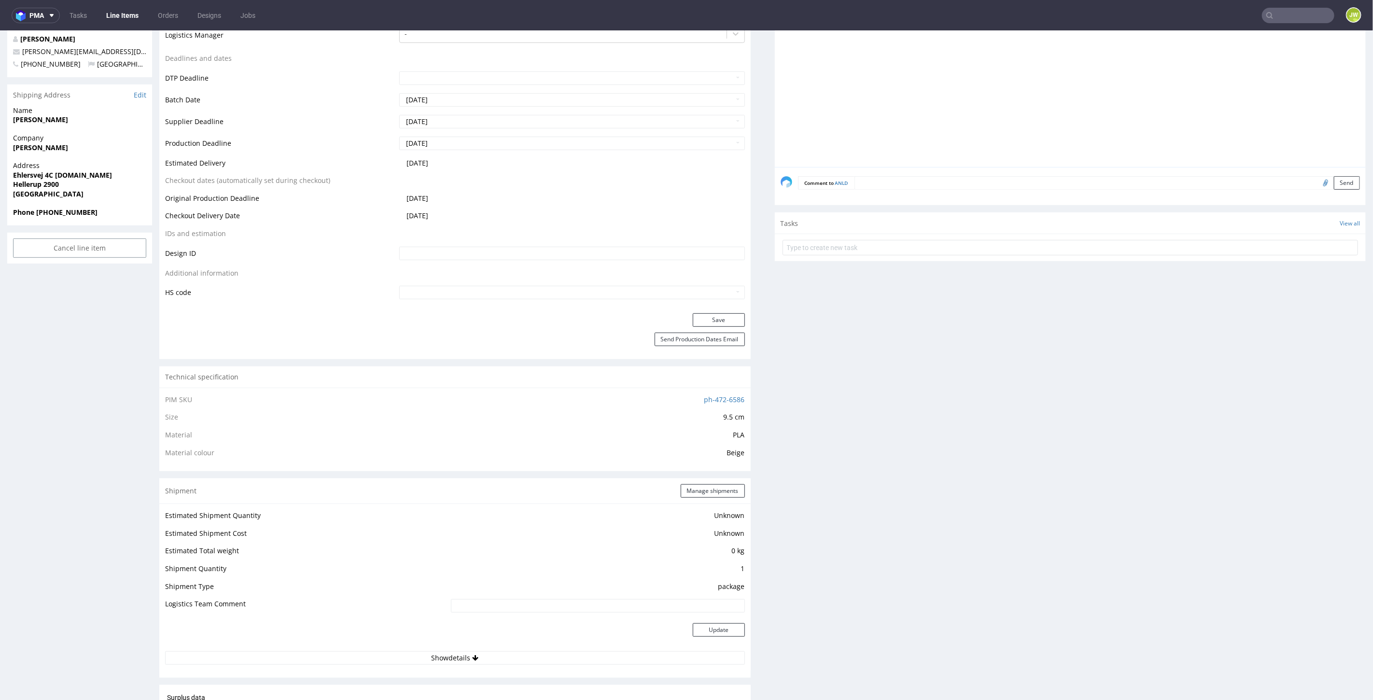
scroll to position [340, 0]
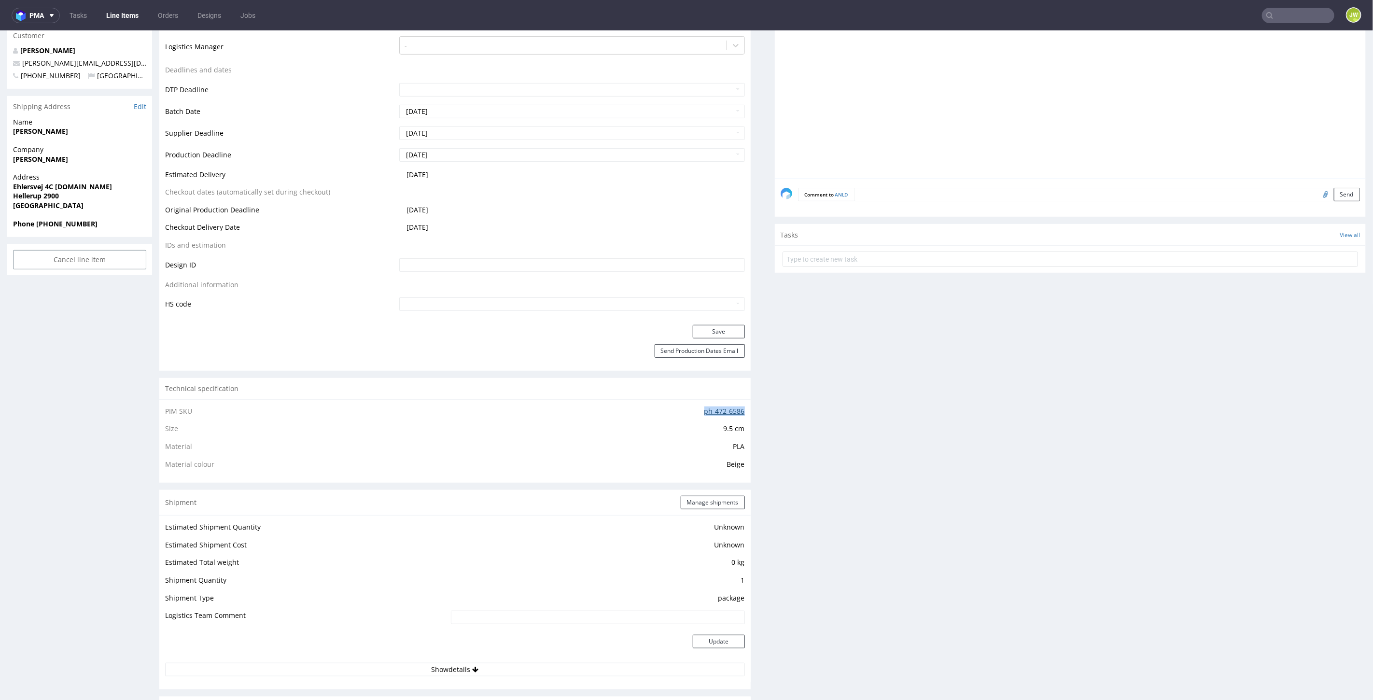
drag, startPoint x: 687, startPoint y: 411, endPoint x: 736, endPoint y: 407, distance: 49.9
click at [736, 407] on td "ph-472-6586" at bounding box center [571, 414] width 348 height 18
copy link "ph-472-6586"
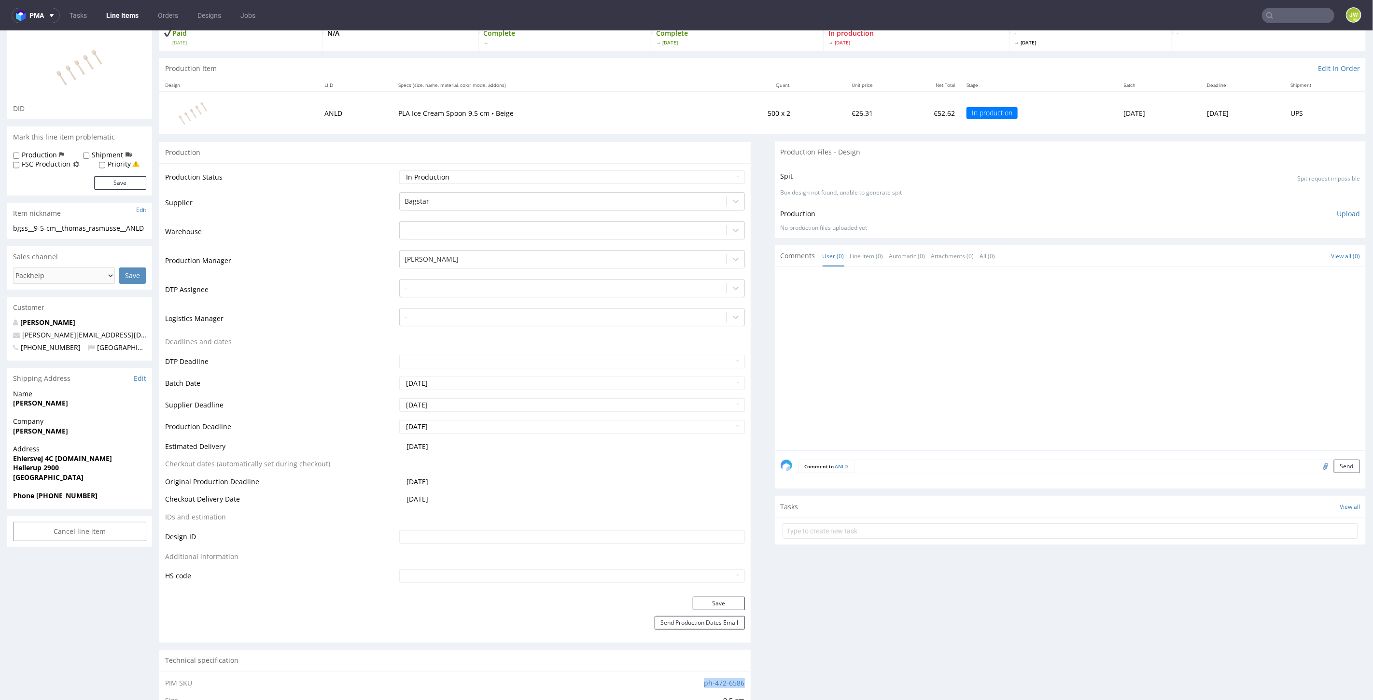
scroll to position [0, 0]
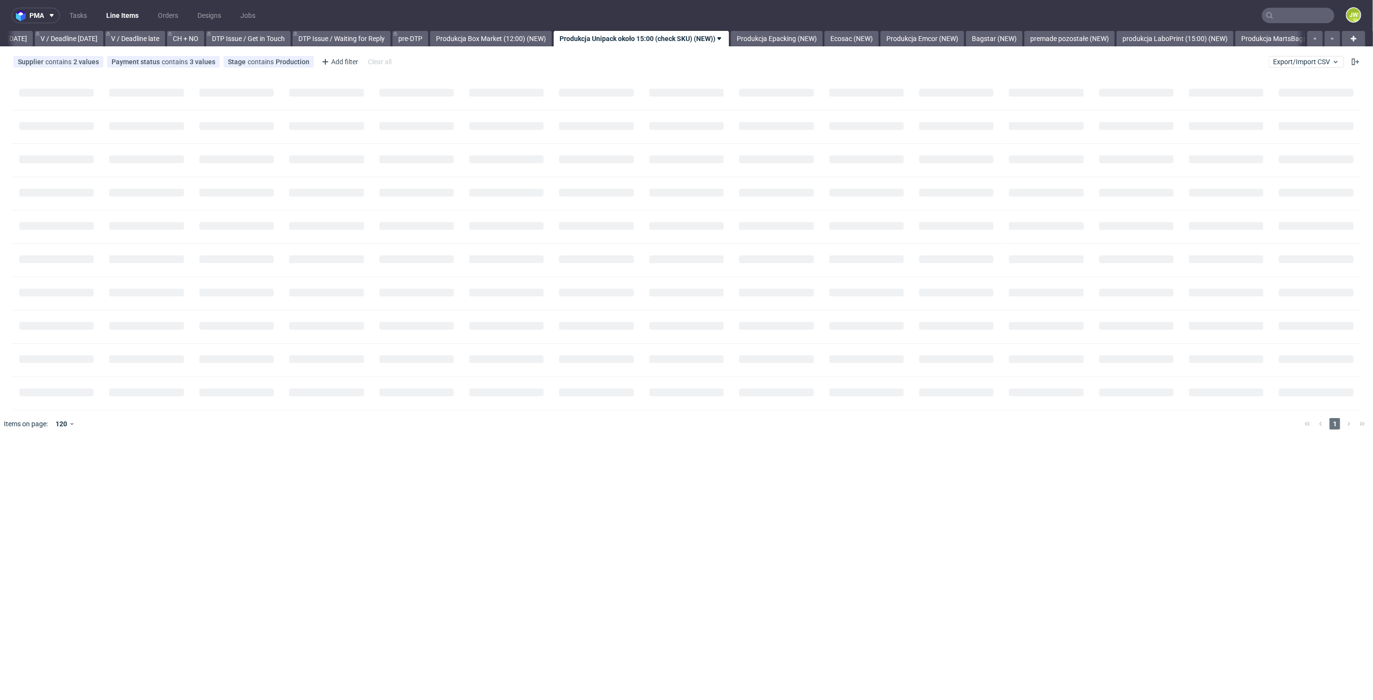
scroll to position [0, 1243]
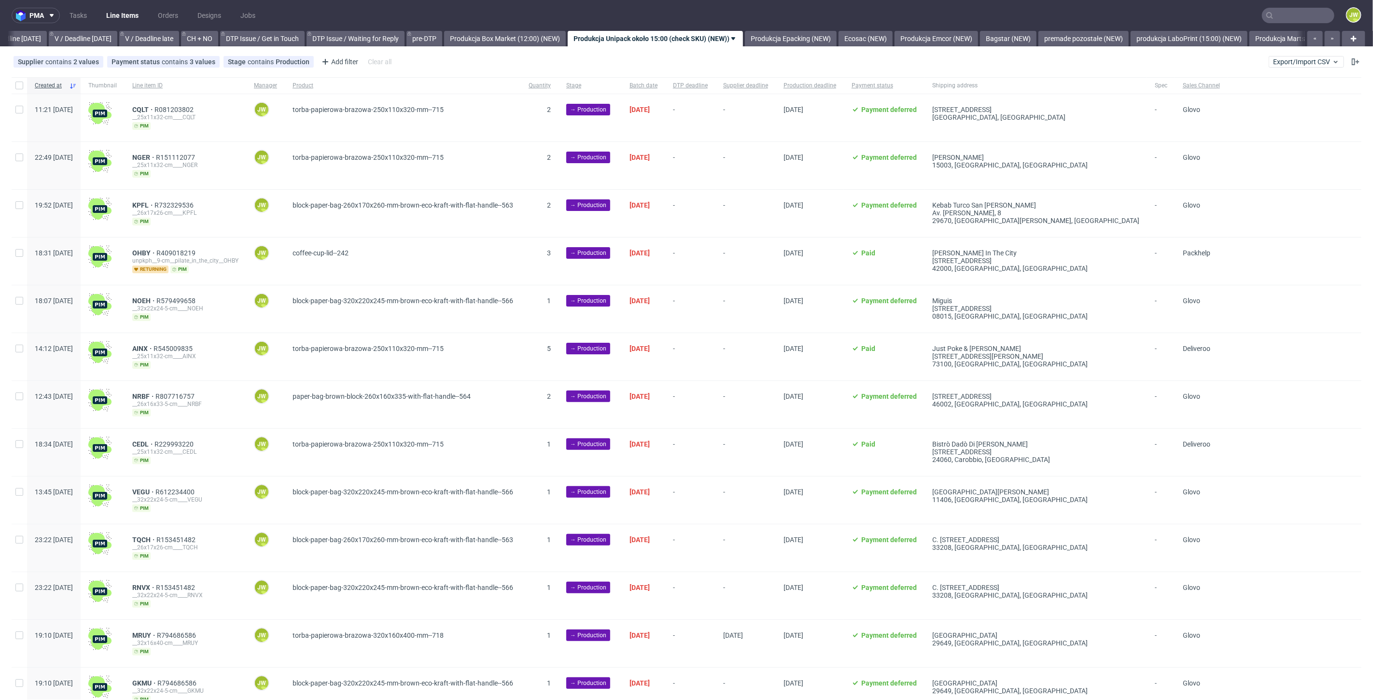
scroll to position [0, 1247]
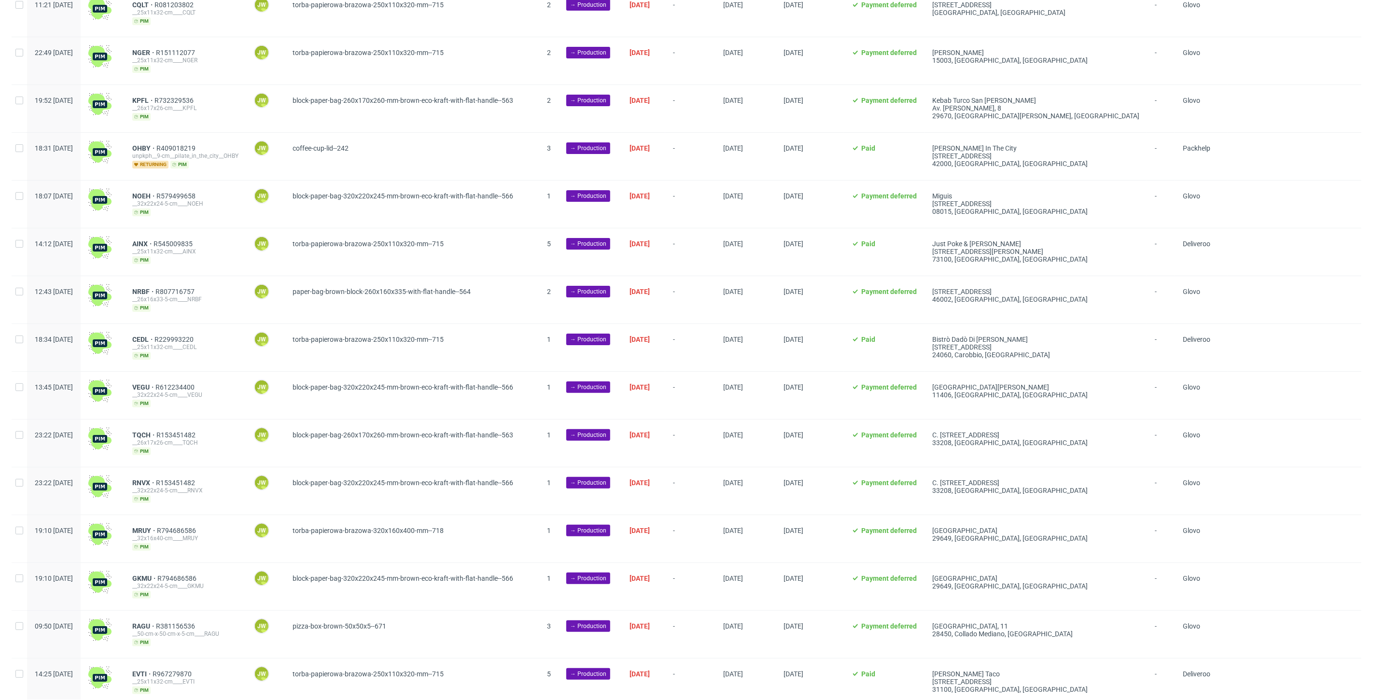
scroll to position [107, 0]
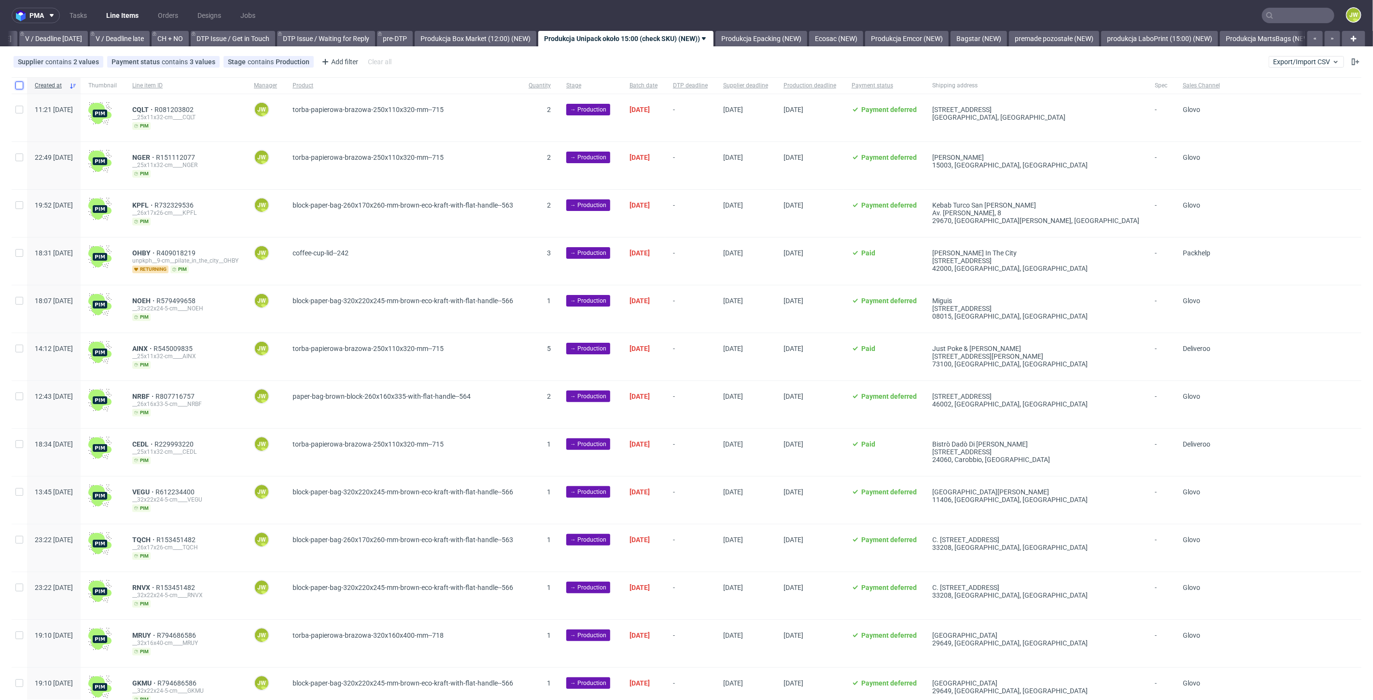
drag, startPoint x: 17, startPoint y: 85, endPoint x: 84, endPoint y: 174, distance: 111.6
click at [17, 85] on input "checkbox" at bounding box center [19, 86] width 8 height 8
checkbox input "true"
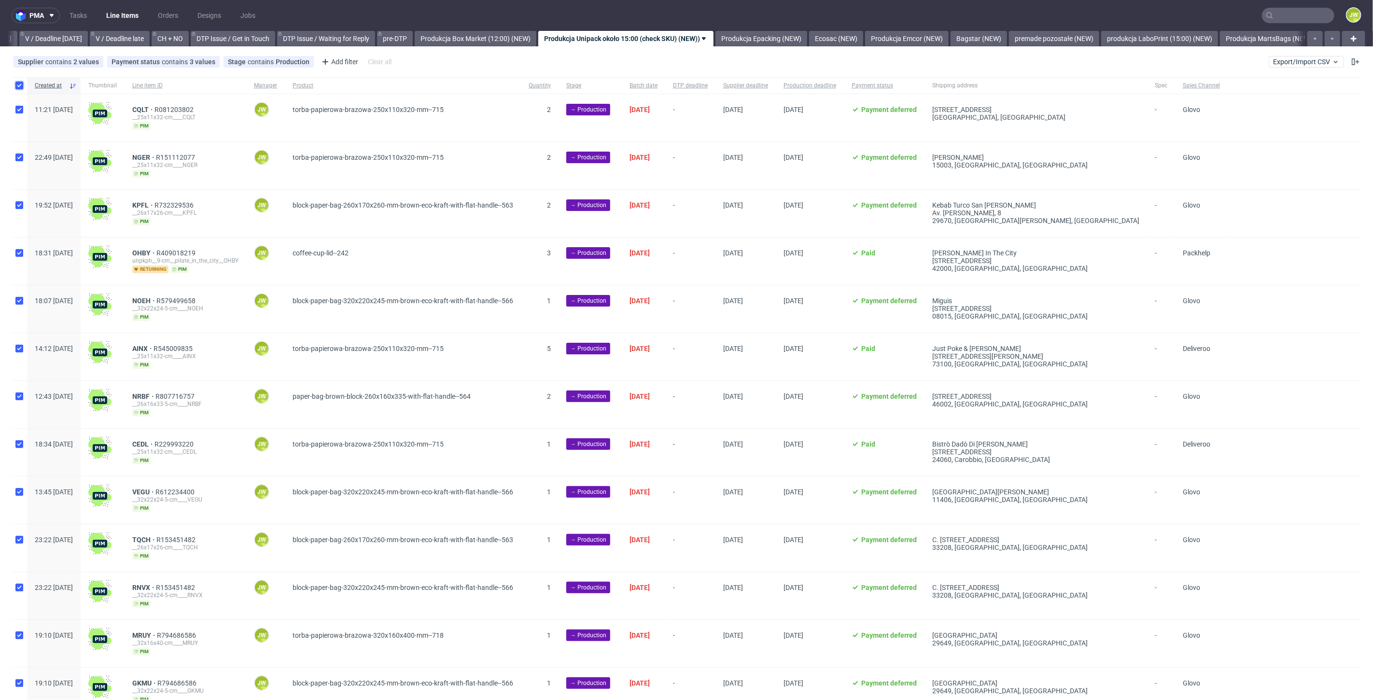
checkbox input "true"
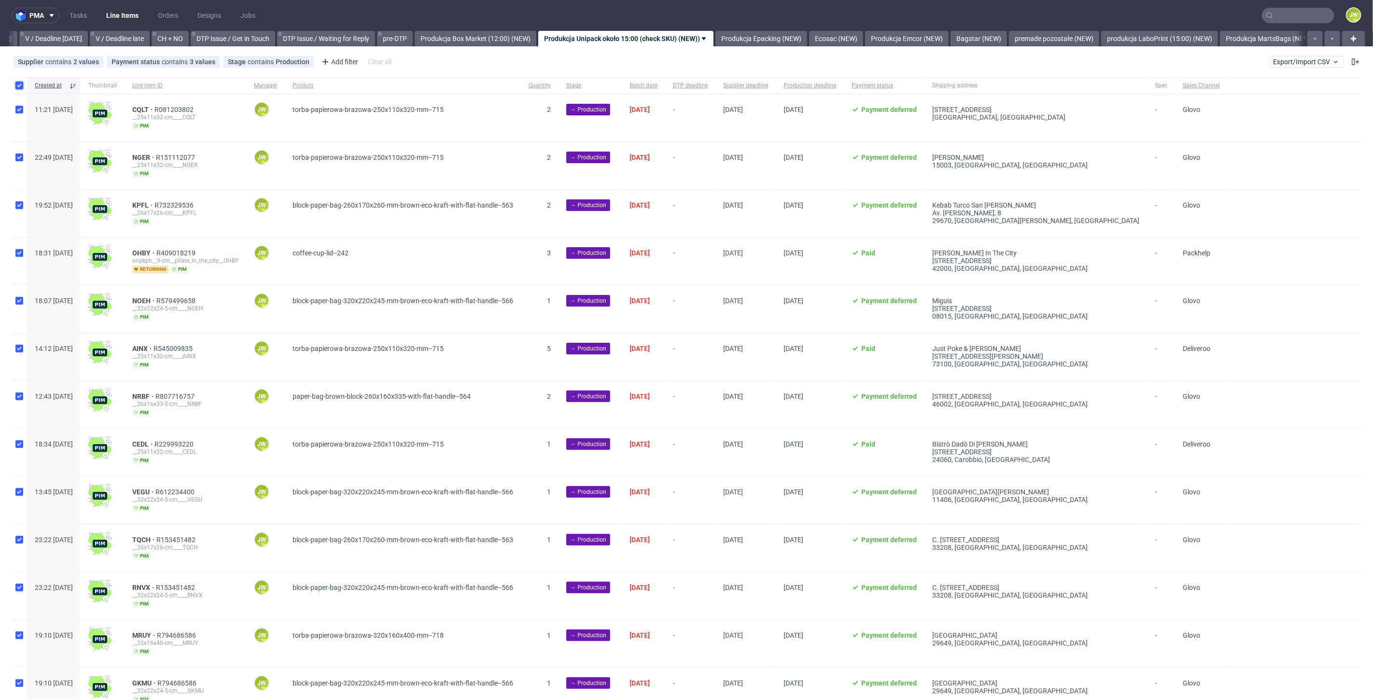
checkbox input "true"
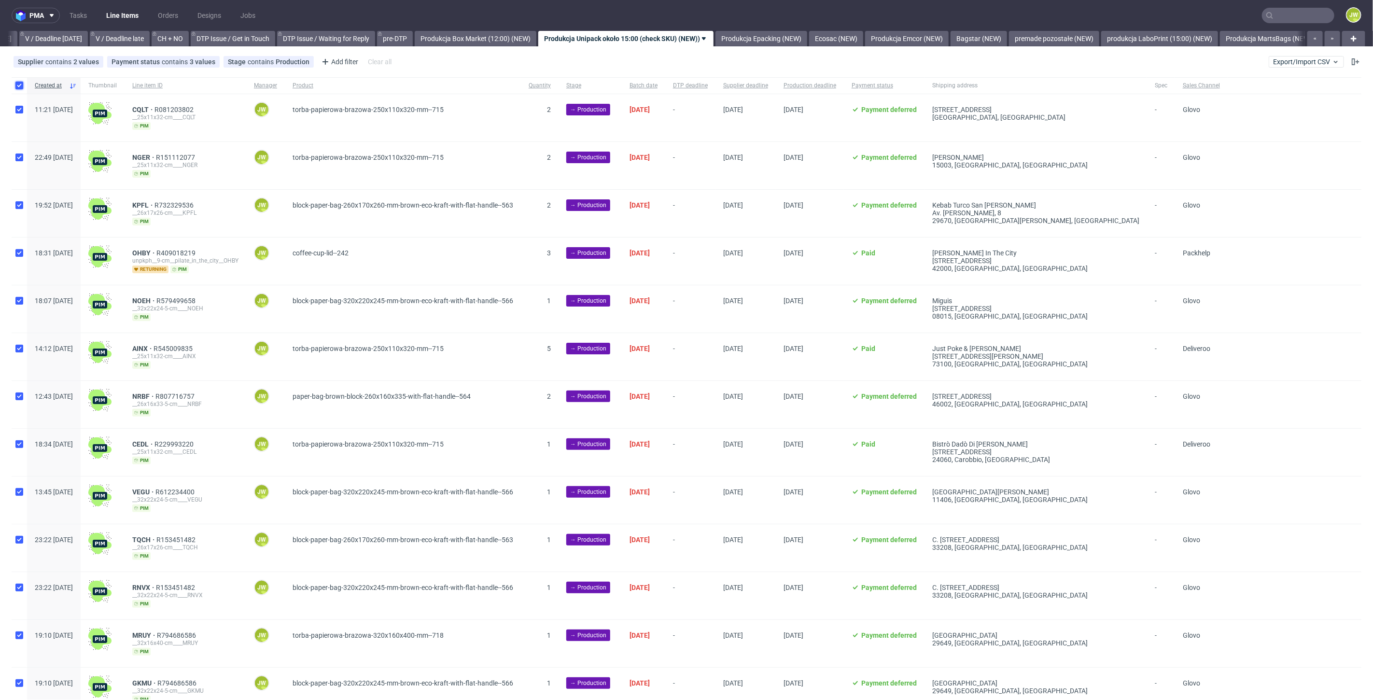
checkbox input "true"
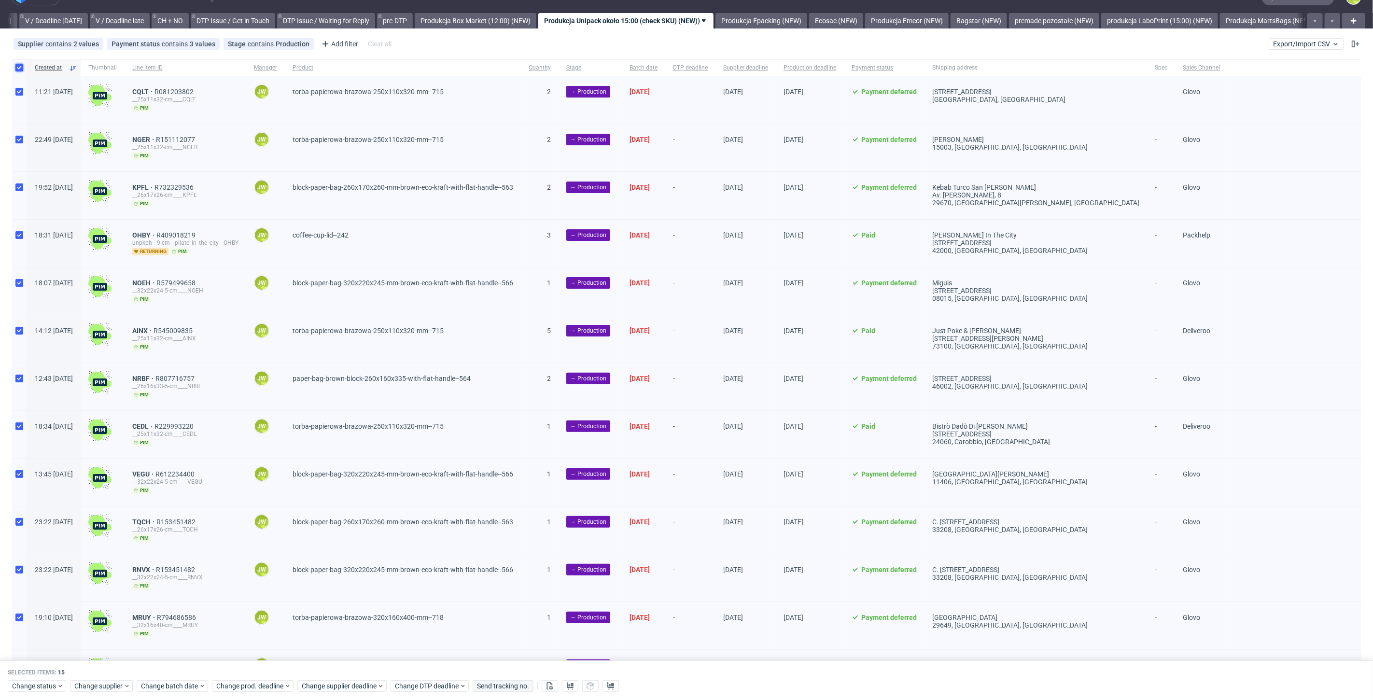
scroll to position [15, 0]
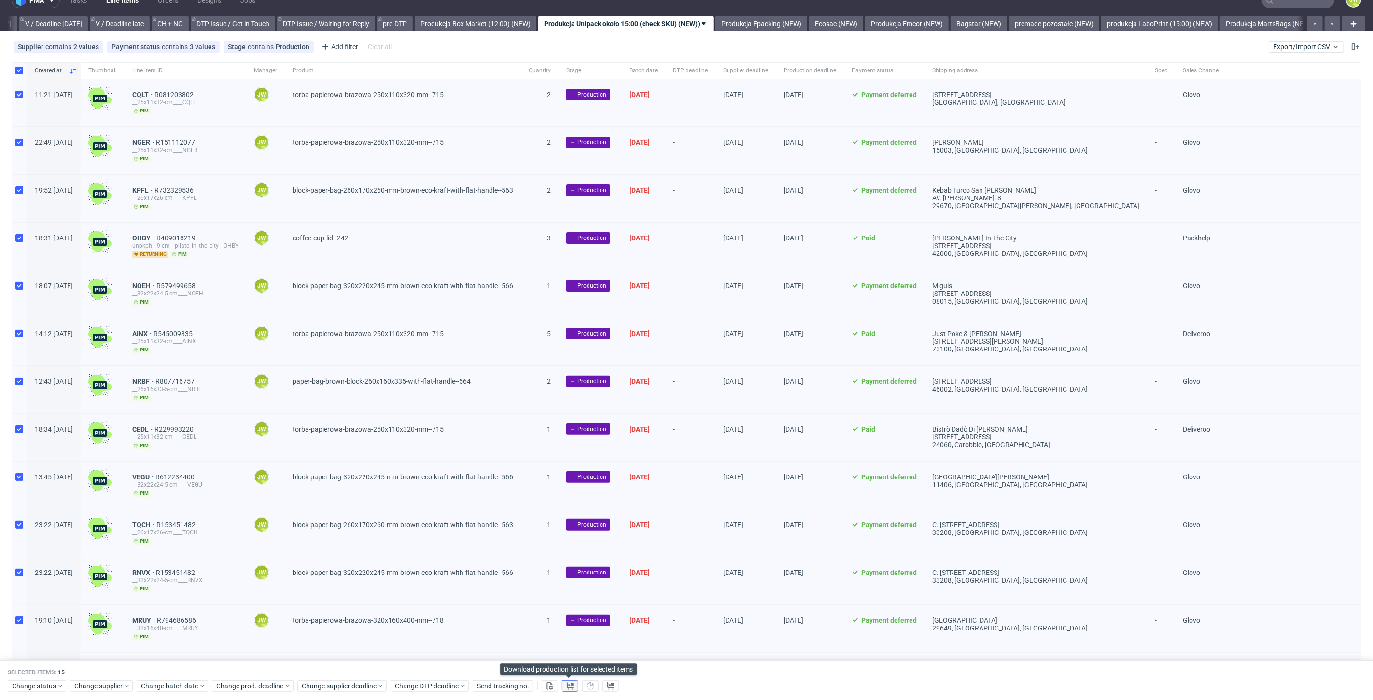
click at [564, 686] on button at bounding box center [570, 686] width 16 height 12
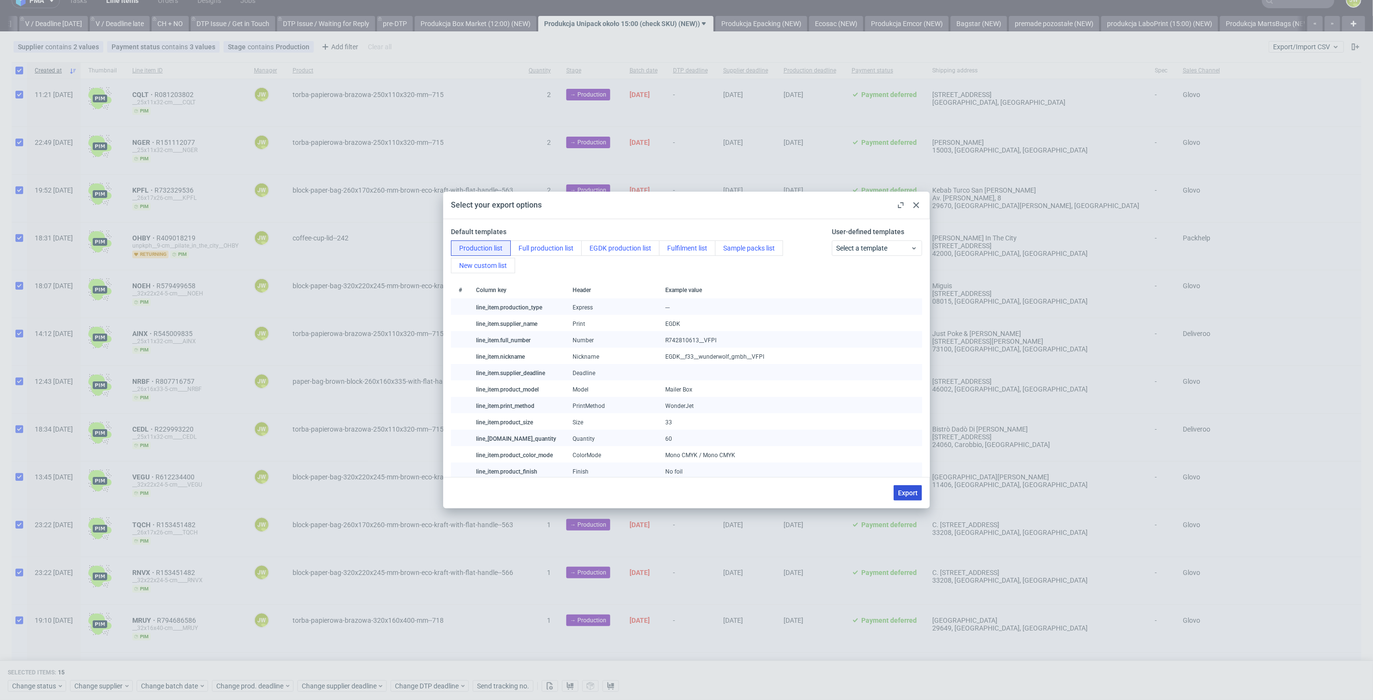
click at [909, 486] on button "Export" at bounding box center [908, 492] width 28 height 15
checkbox input "false"
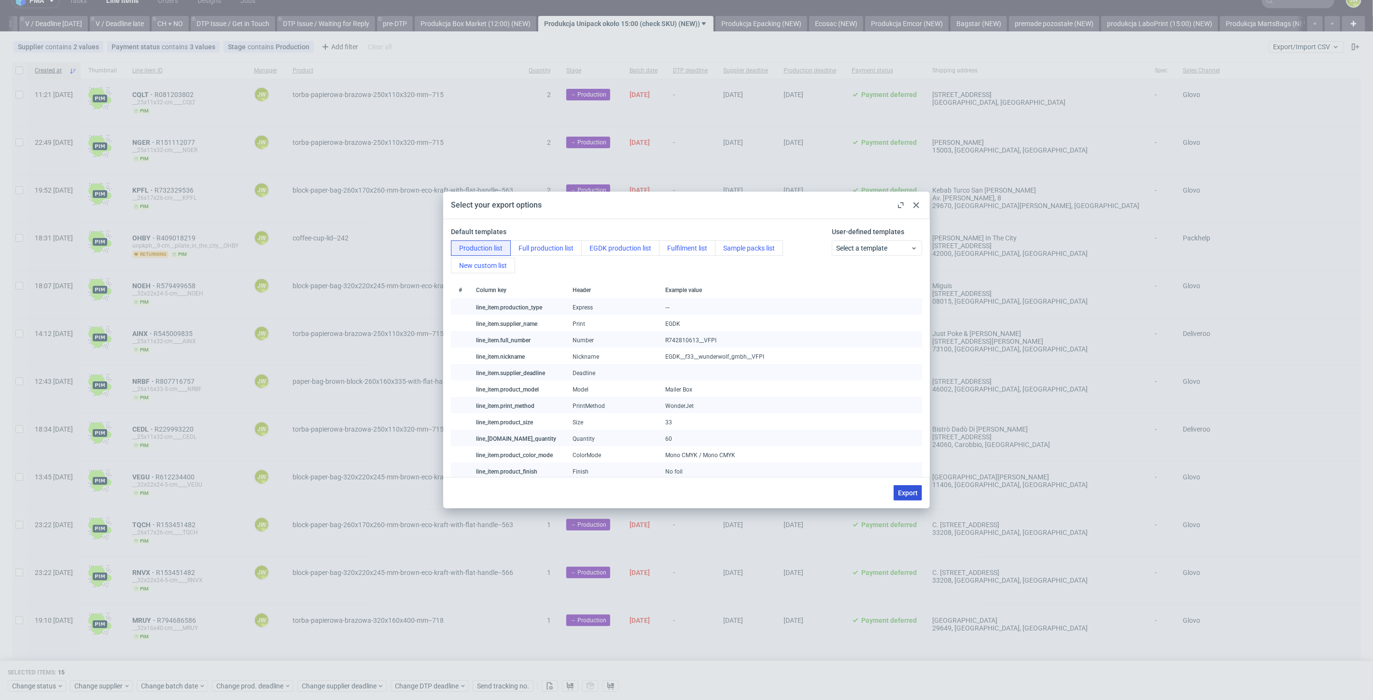
checkbox input "false"
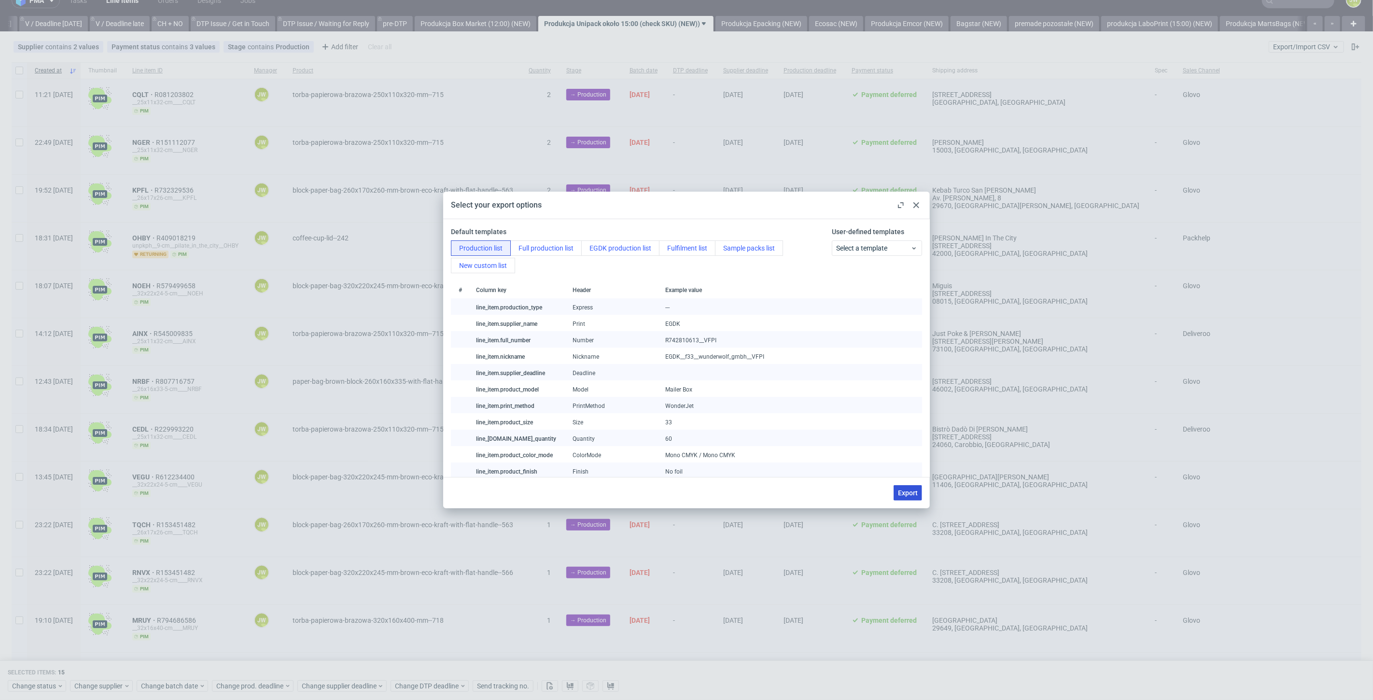
checkbox input "false"
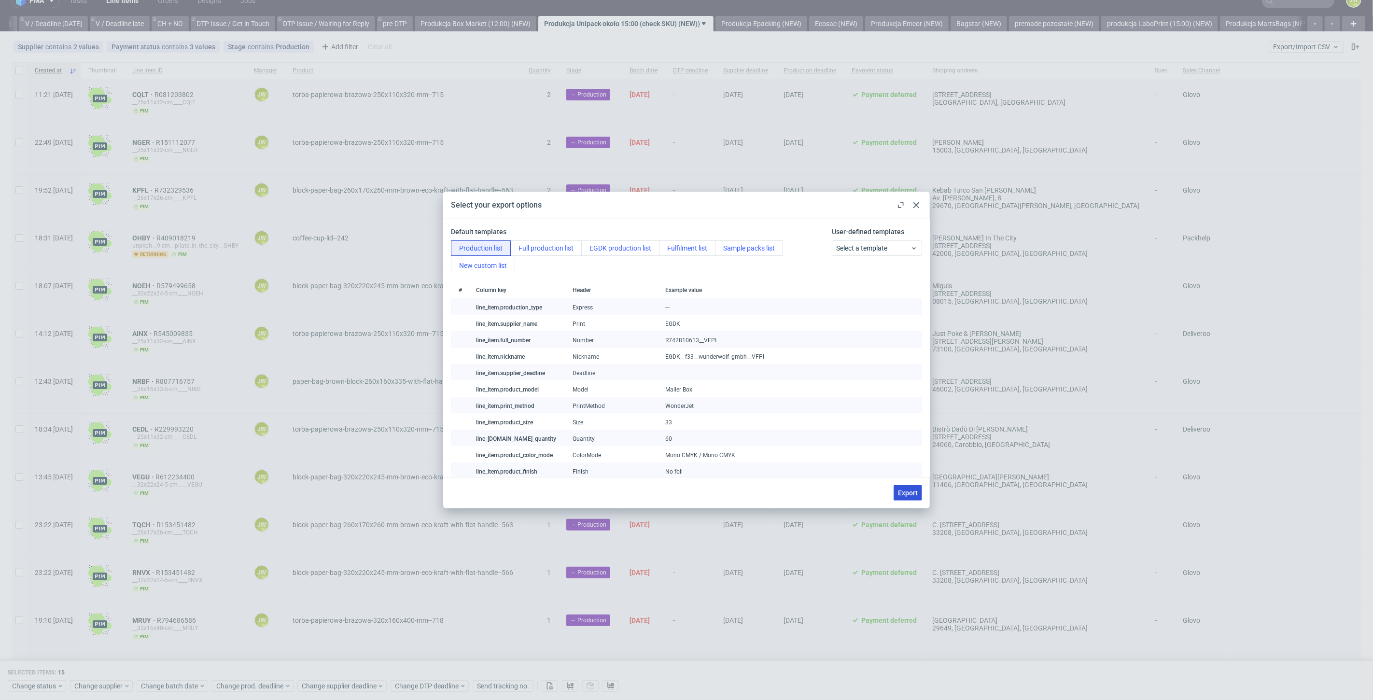
checkbox input "false"
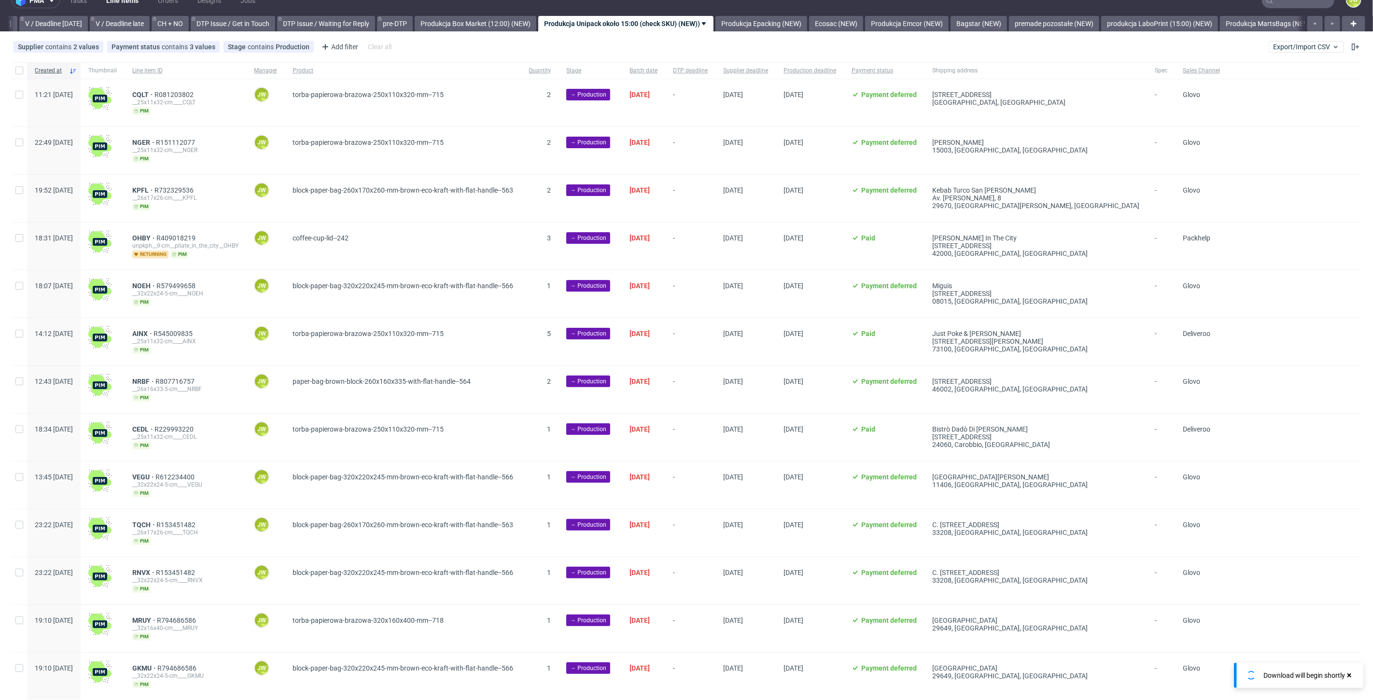
scroll to position [0, 1247]
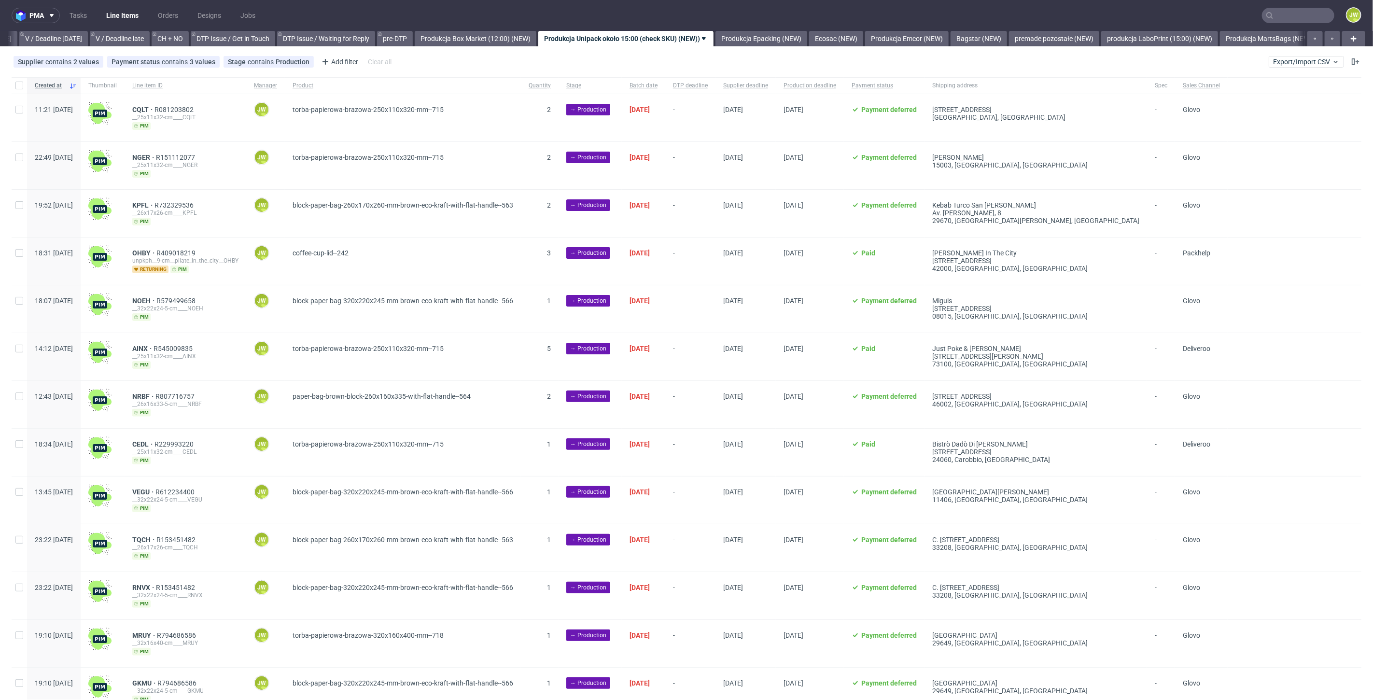
drag, startPoint x: 1022, startPoint y: 670, endPoint x: 1139, endPoint y: 365, distance: 327.1
click at [1022, 670] on div "[GEOGRAPHIC_DATA], [GEOGRAPHIC_DATA] , [GEOGRAPHIC_DATA]" at bounding box center [1036, 691] width 223 height 47
drag, startPoint x: 20, startPoint y: 93, endPoint x: 35, endPoint y: 133, distance: 42.8
click at [20, 93] on div at bounding box center [19, 85] width 15 height 16
checkbox input "true"
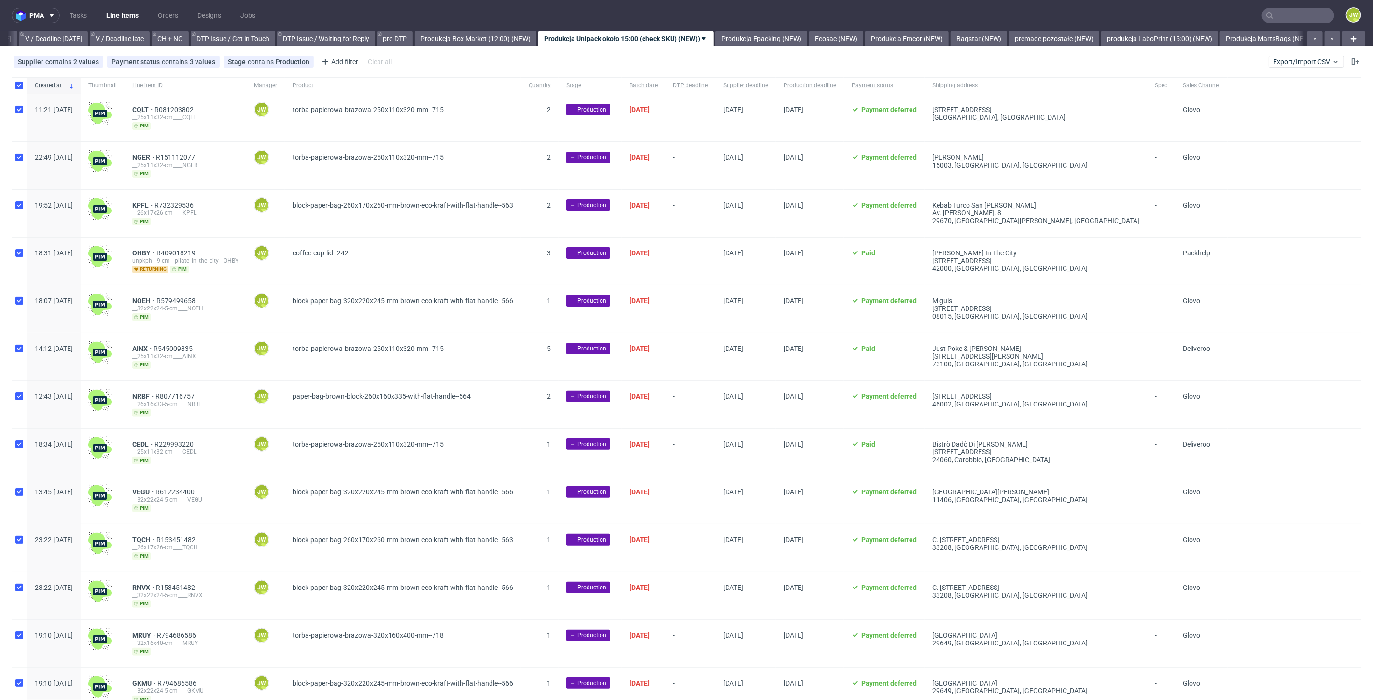
checkbox input "true"
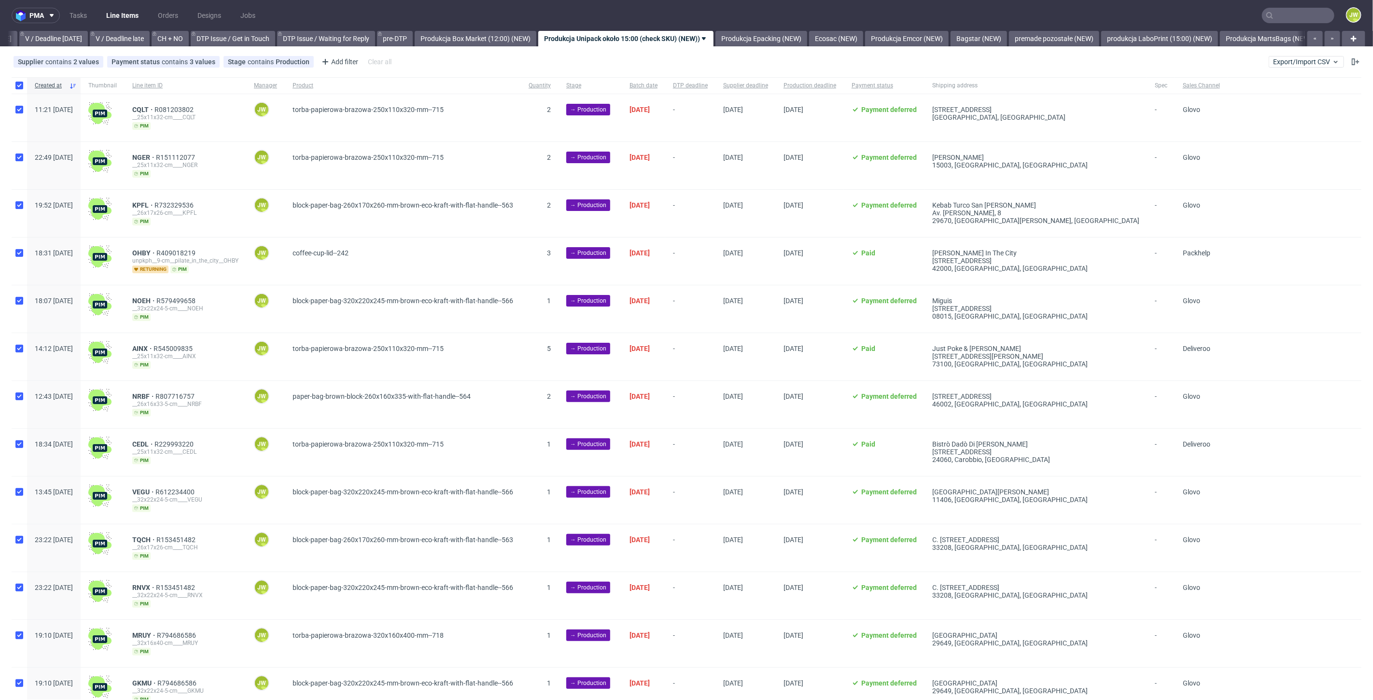
checkbox input "true"
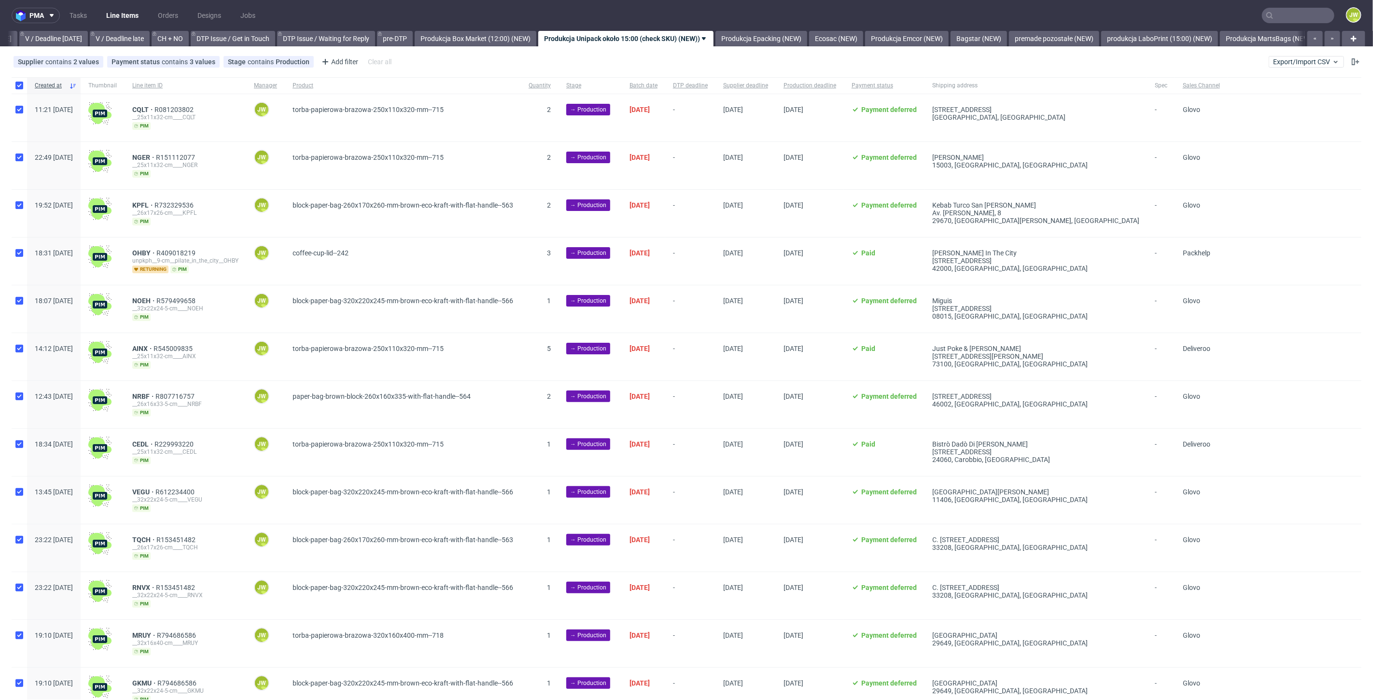
checkbox input "true"
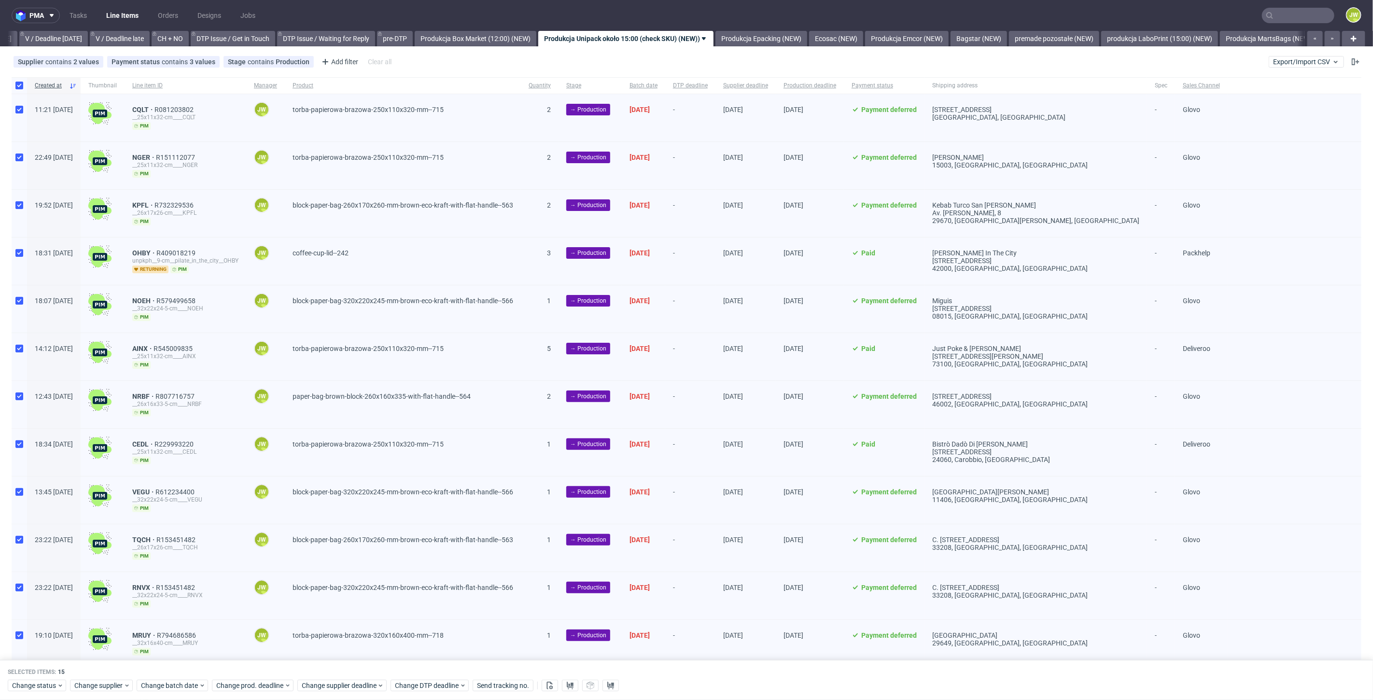
scroll to position [176, 0]
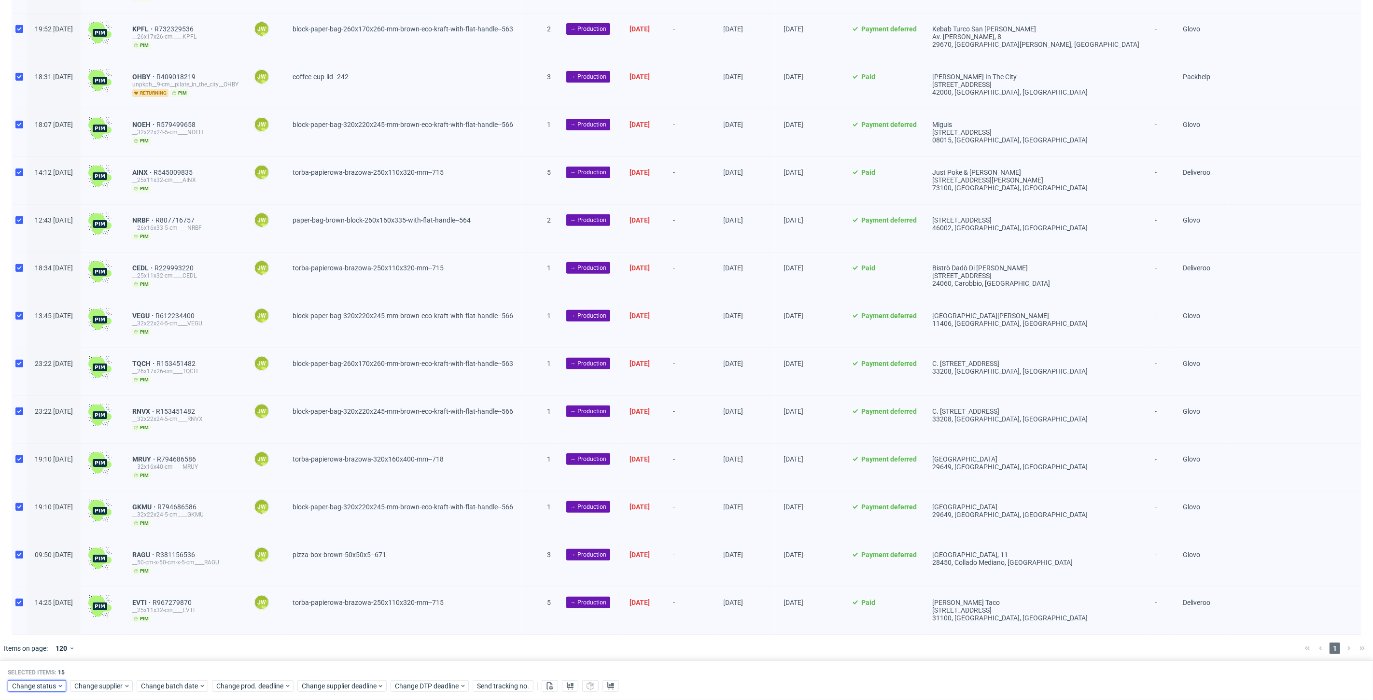
click at [38, 686] on span "Change status" at bounding box center [34, 686] width 45 height 10
click at [22, 594] on span "In Production" at bounding box center [36, 596] width 49 height 14
click at [103, 666] on span "Save" at bounding box center [110, 667] width 15 height 7
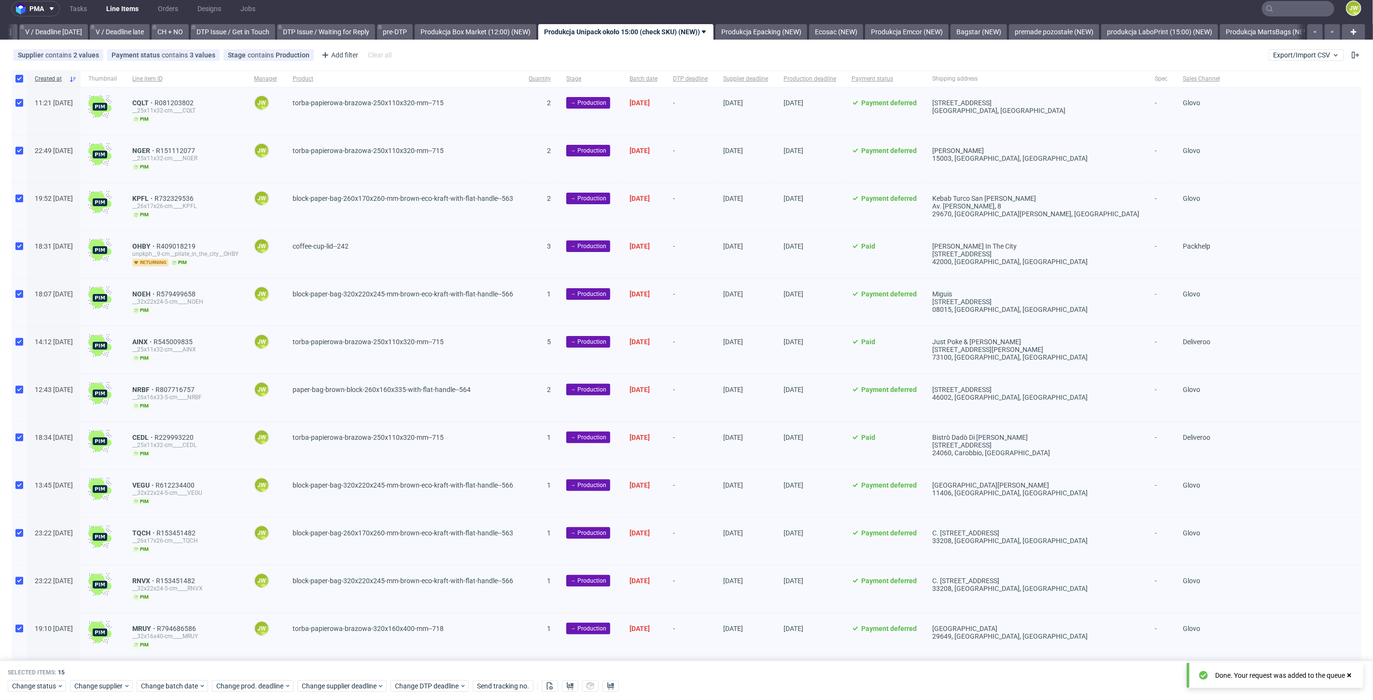
scroll to position [0, 0]
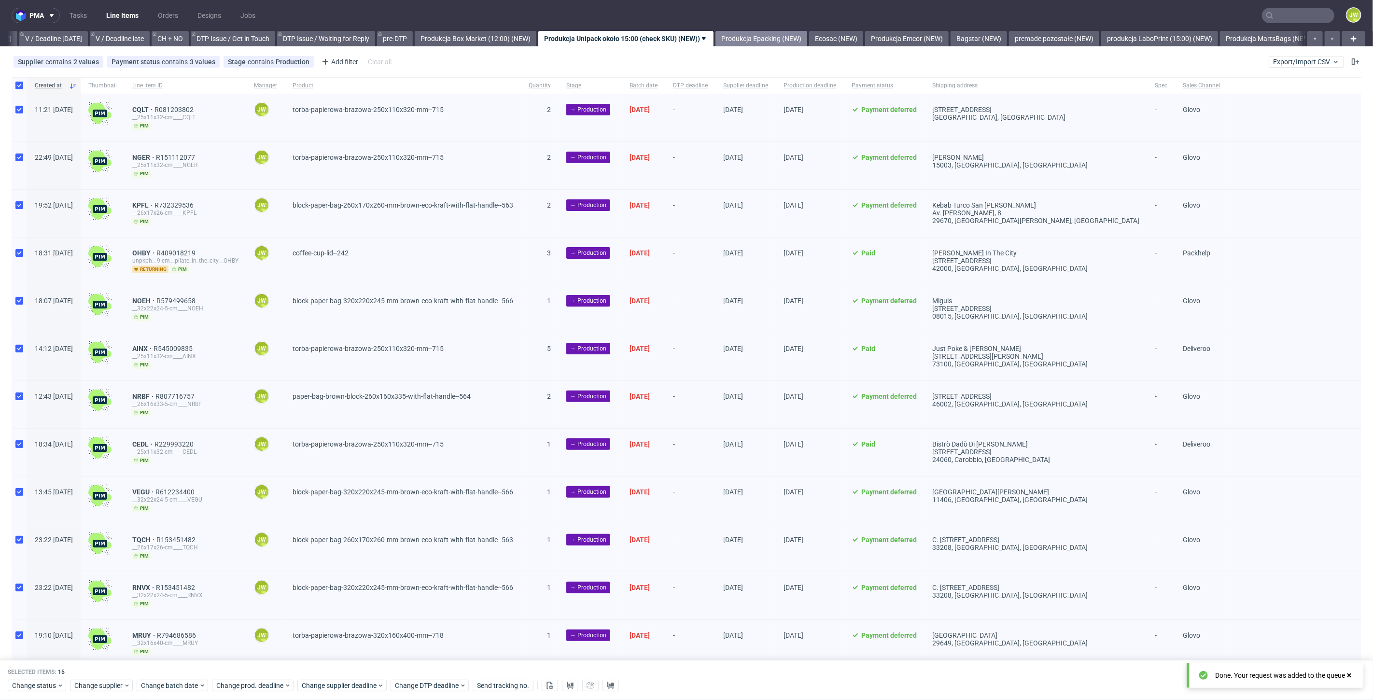
click at [777, 39] on link "Produkcja Epacking (NEW)" at bounding box center [762, 38] width 92 height 15
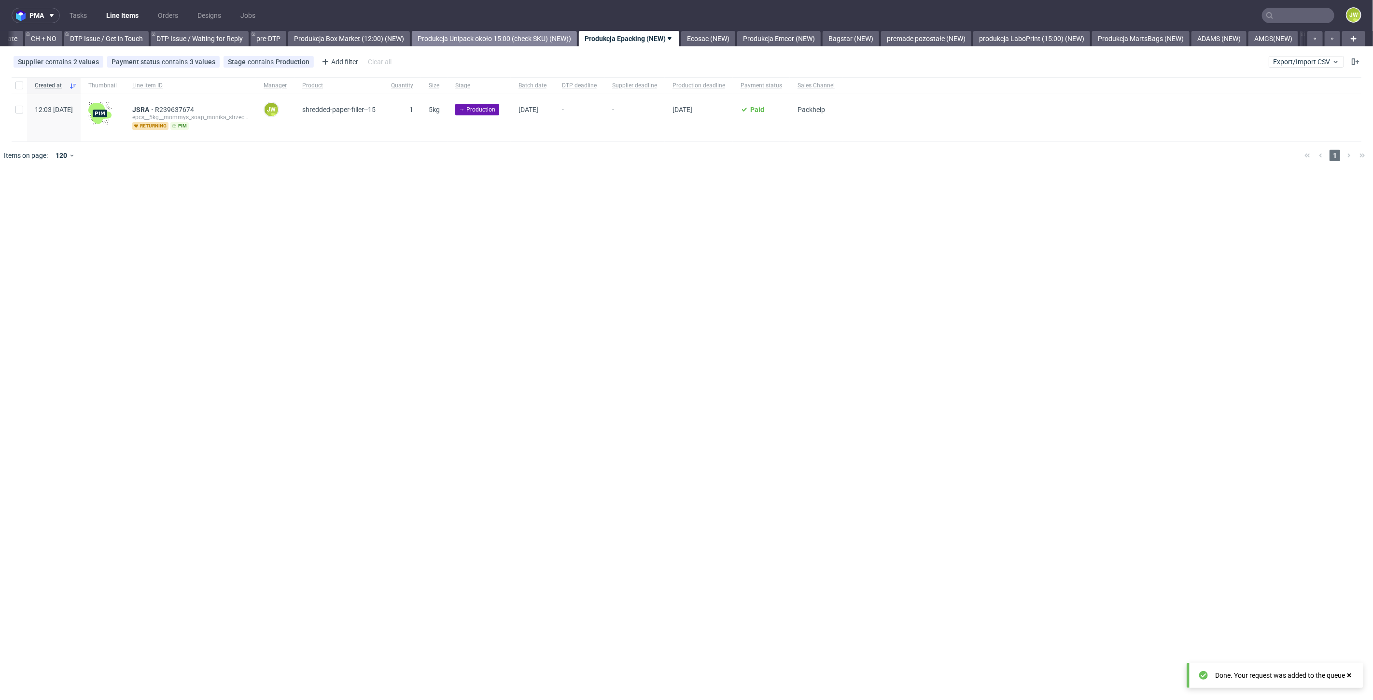
click at [512, 32] on link "Produkcja Unipack około 15:00 (check SKU) (NEW))" at bounding box center [494, 38] width 165 height 15
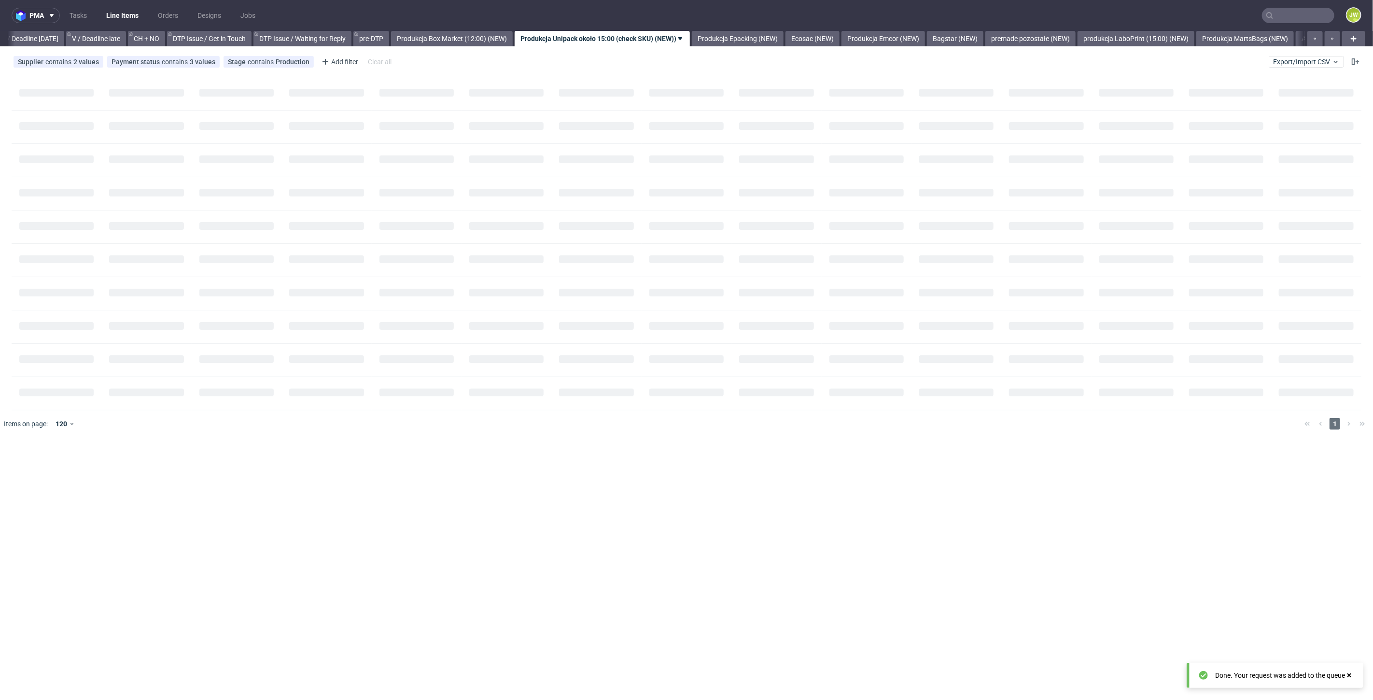
scroll to position [0, 1243]
